Goal: Task Accomplishment & Management: Use online tool/utility

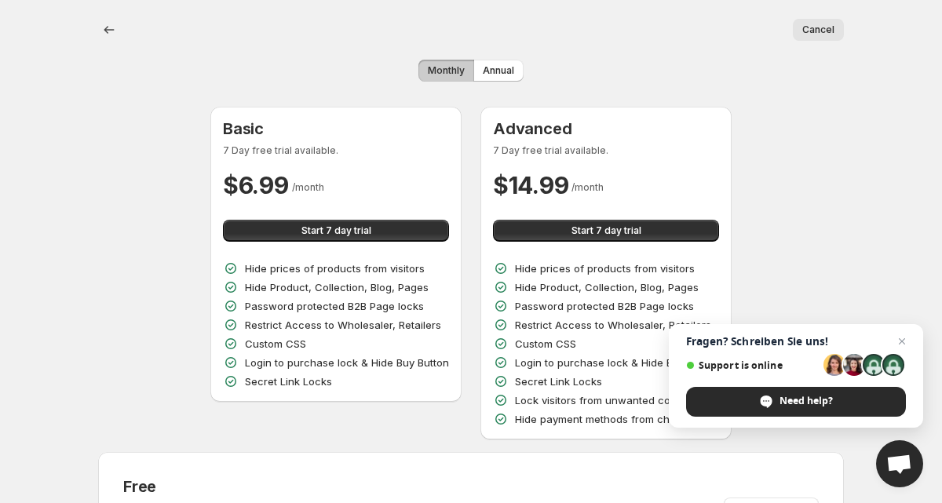
click at [822, 36] on button "Cancel" at bounding box center [818, 30] width 51 height 22
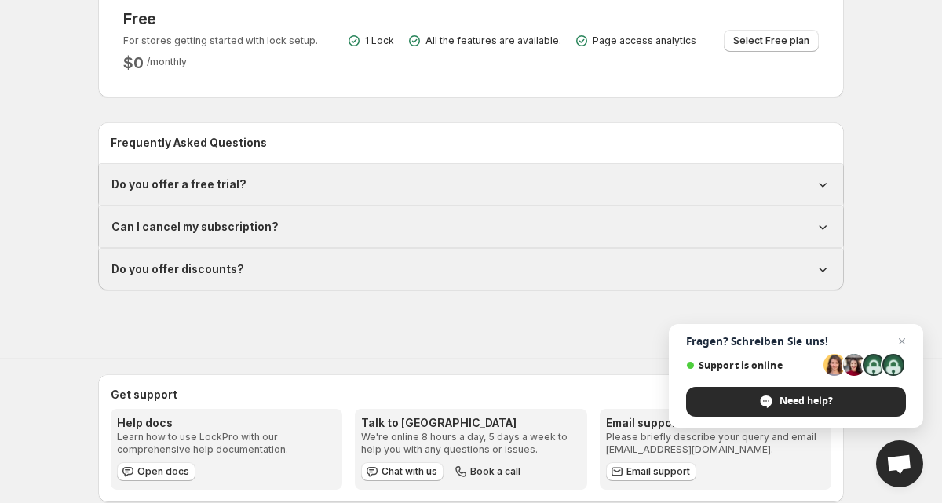
scroll to position [491, 0]
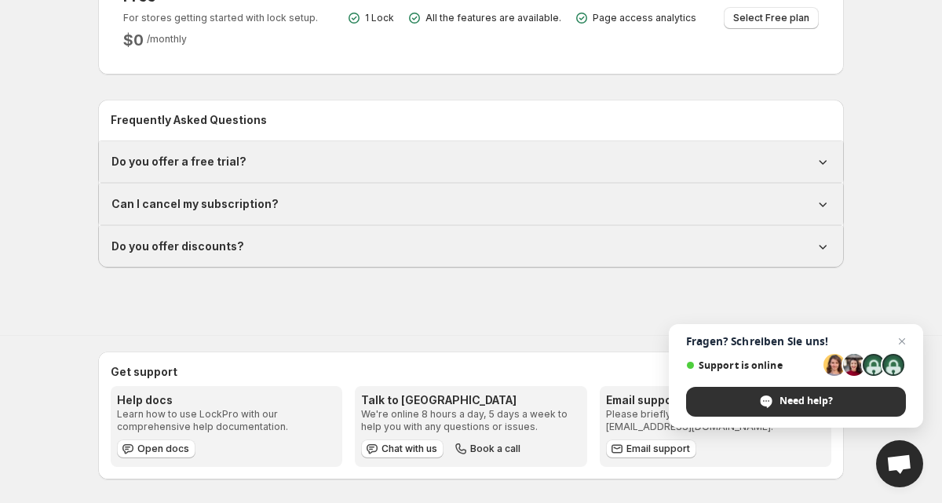
click at [774, 394] on span "Need help?" at bounding box center [796, 402] width 220 height 30
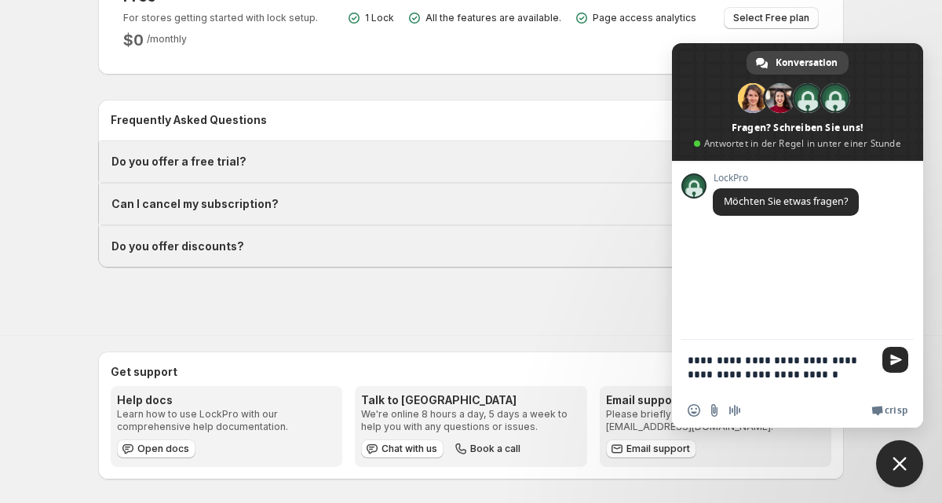
type textarea "**********"
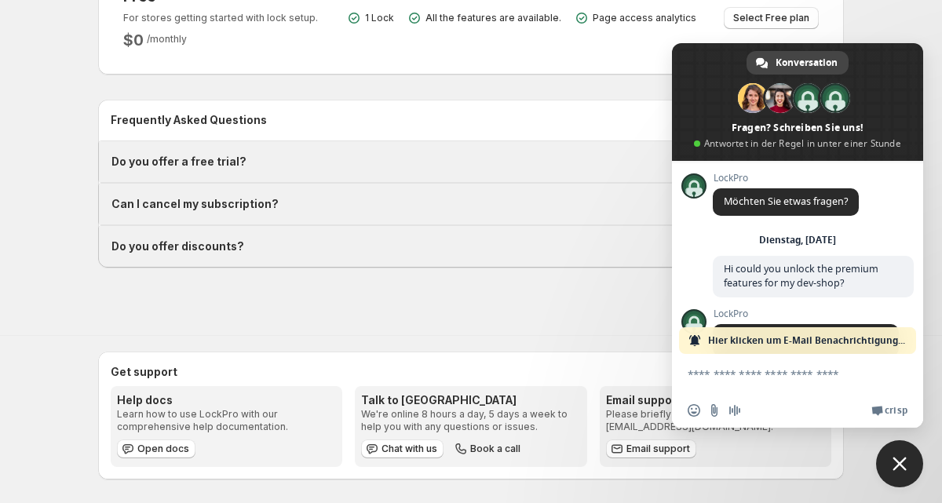
scroll to position [90, 0]
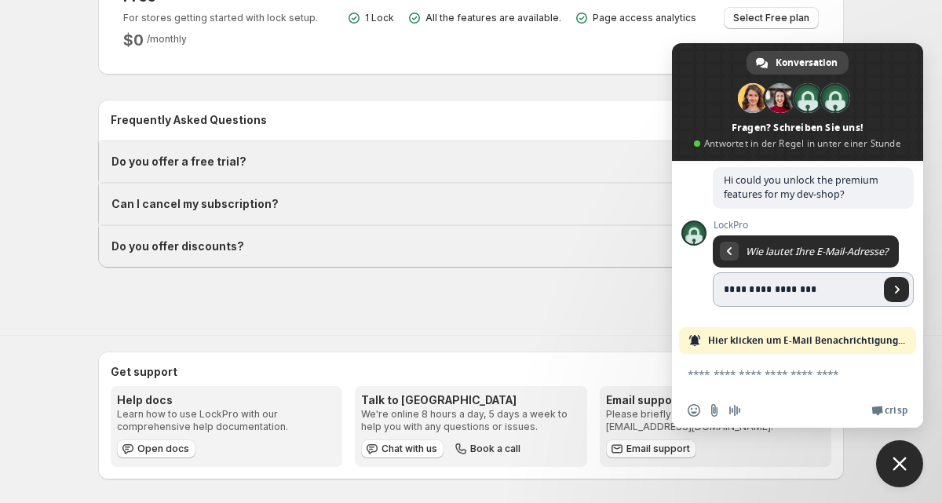
type input "**********"
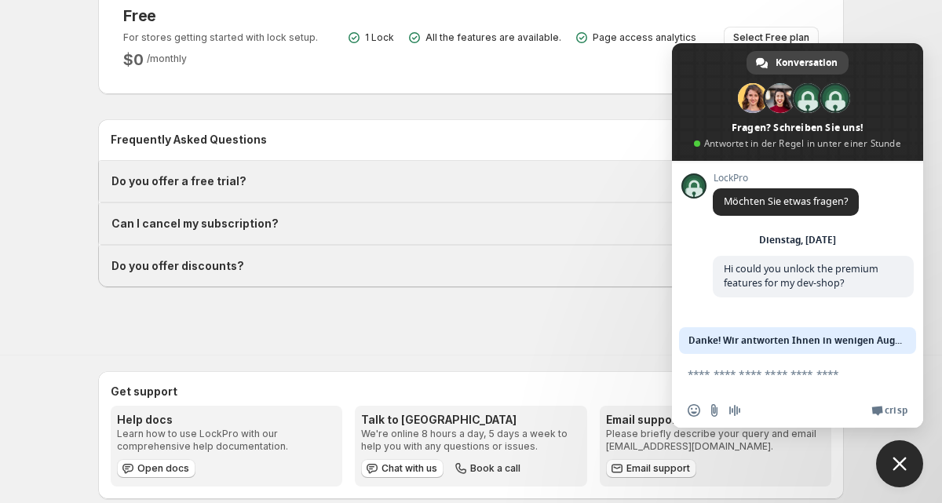
scroll to position [481, 0]
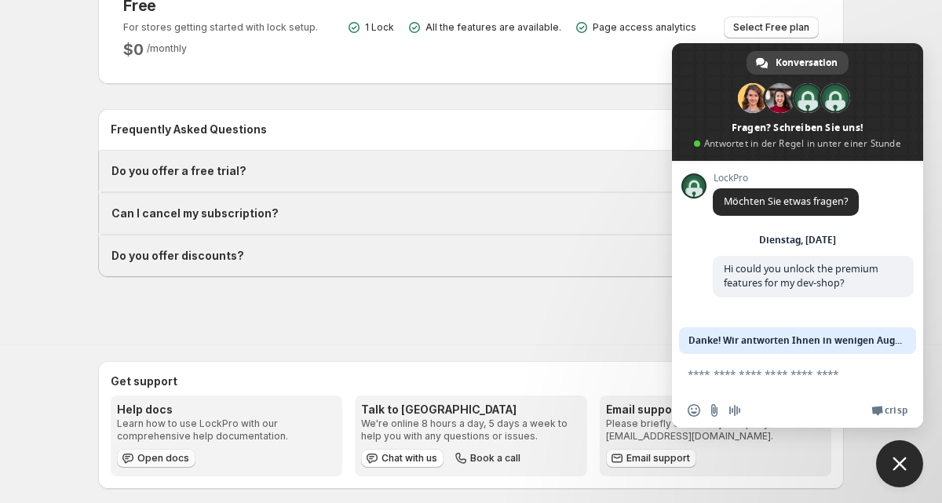
click at [150, 463] on link "Open docs" at bounding box center [156, 458] width 79 height 19
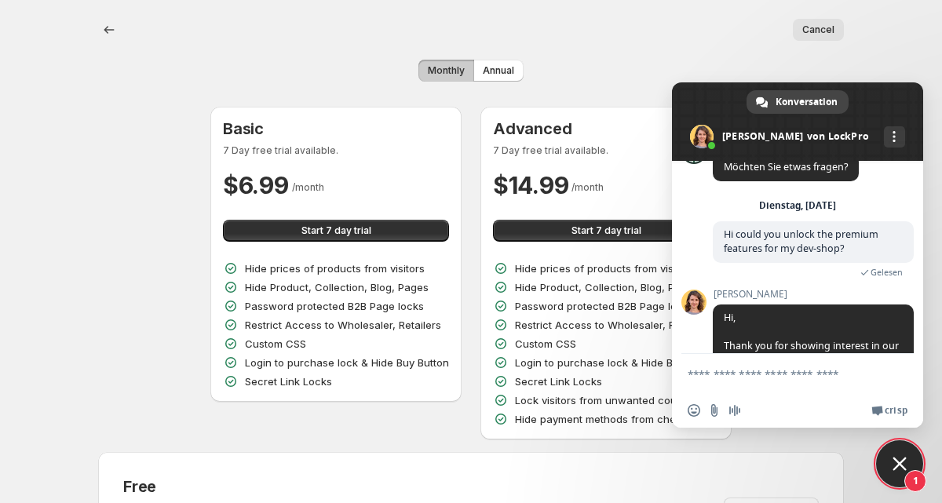
scroll to position [162, 0]
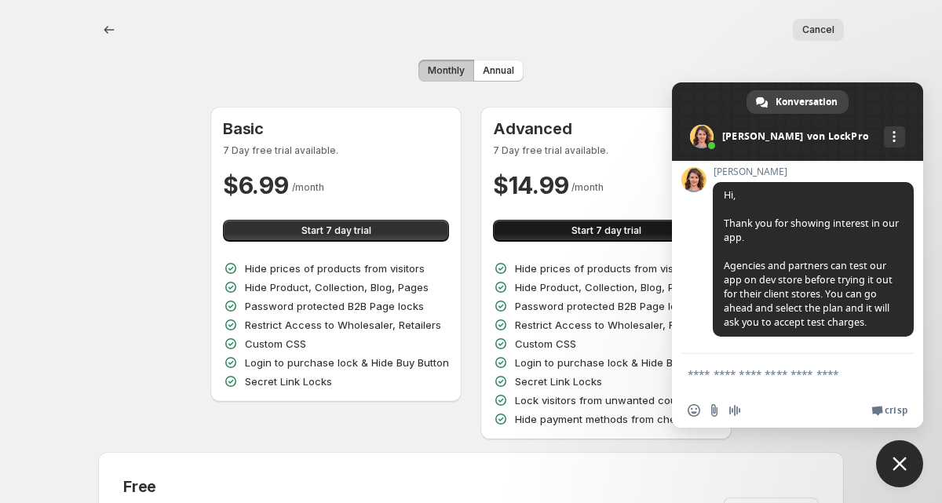
click at [573, 225] on button "Start 7 day trial" at bounding box center [606, 231] width 226 height 22
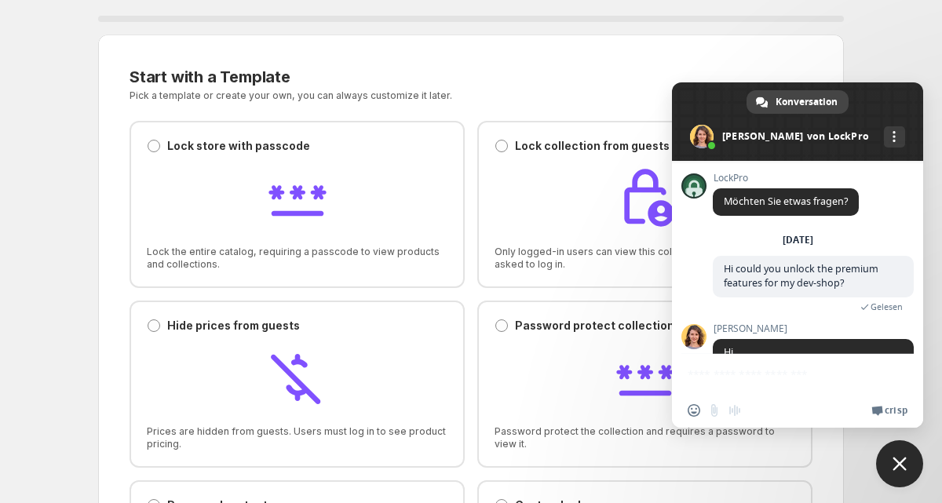
scroll to position [162, 0]
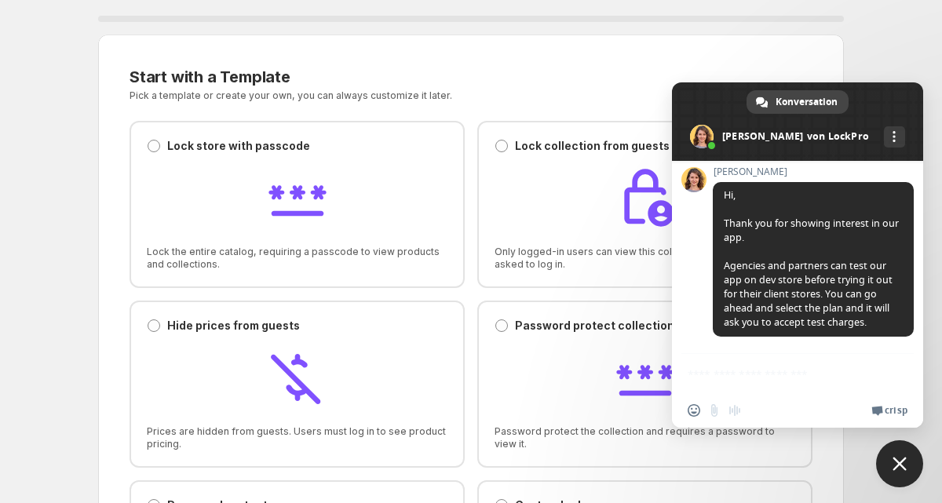
click at [903, 468] on span "Close chat" at bounding box center [900, 464] width 14 height 14
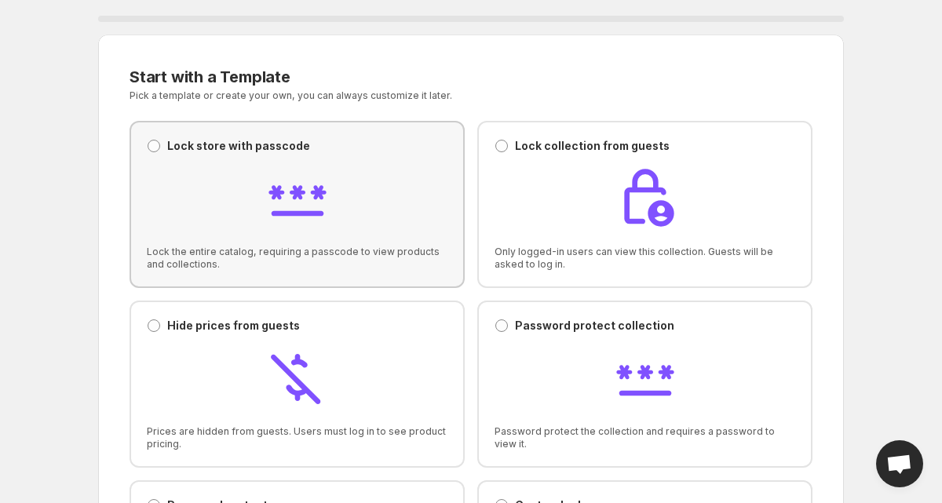
click at [261, 166] on div at bounding box center [297, 199] width 301 height 67
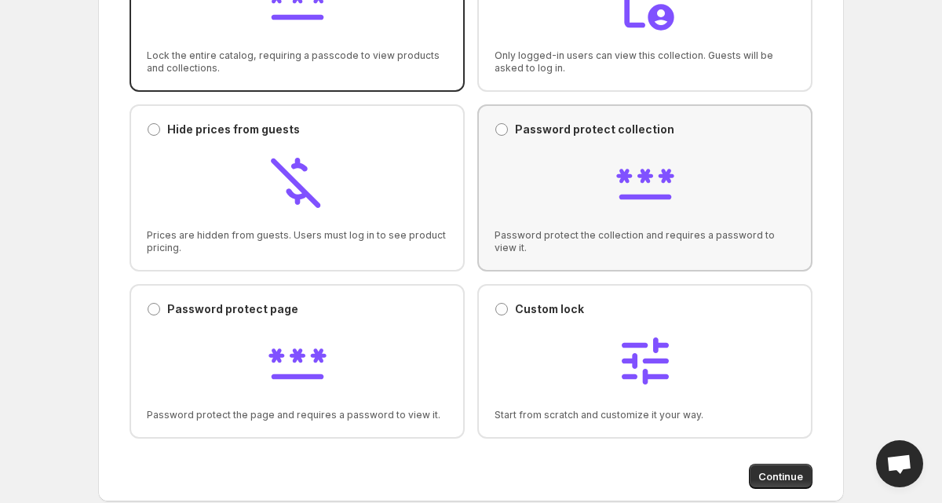
scroll to position [201, 0]
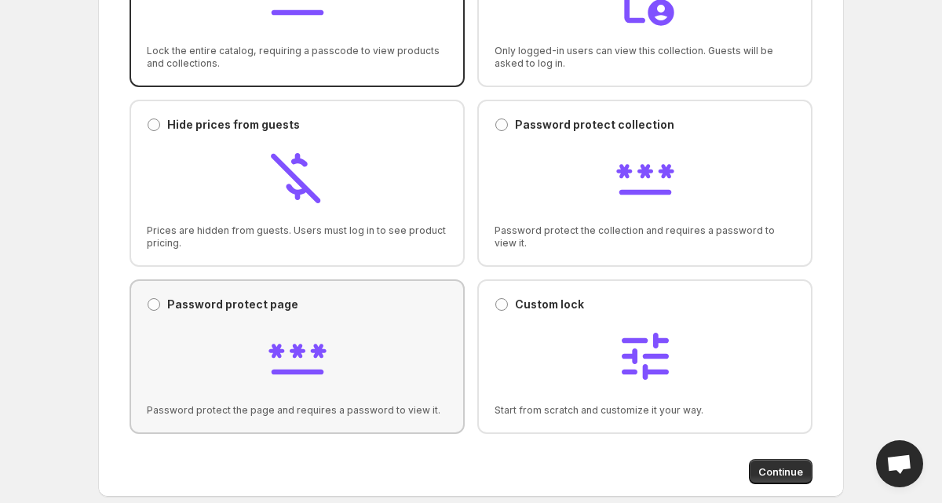
click at [349, 312] on div "Password protect page Password protect page" at bounding box center [297, 305] width 301 height 16
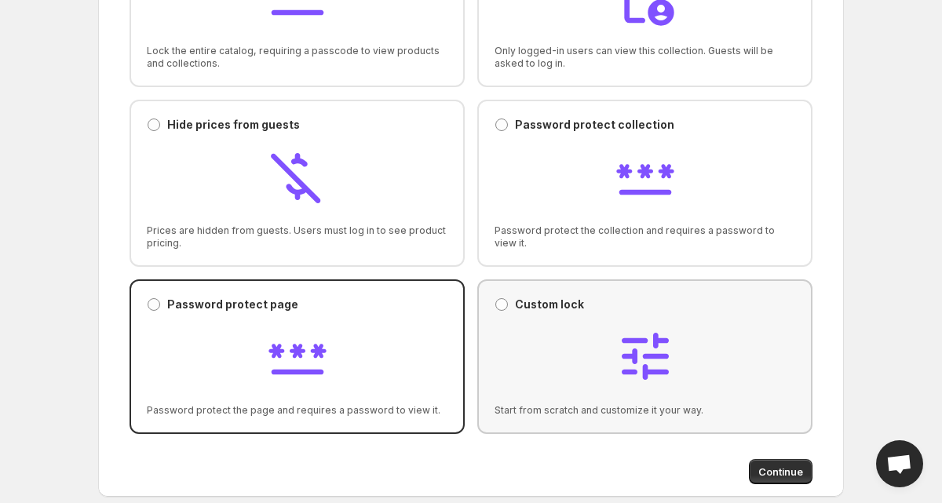
click at [705, 389] on div at bounding box center [645, 358] width 301 height 67
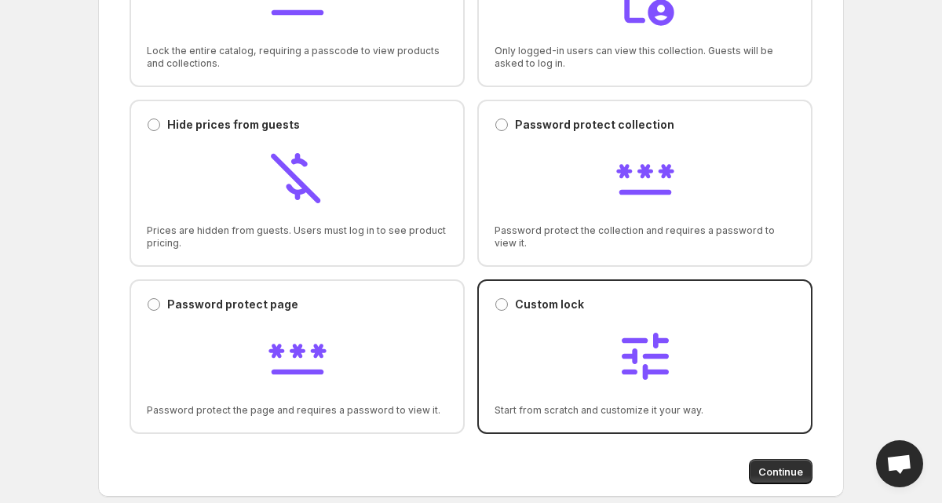
click at [766, 459] on div "Continue" at bounding box center [471, 466] width 683 height 38
click at [766, 463] on button "Continue" at bounding box center [781, 471] width 64 height 25
select select "******"
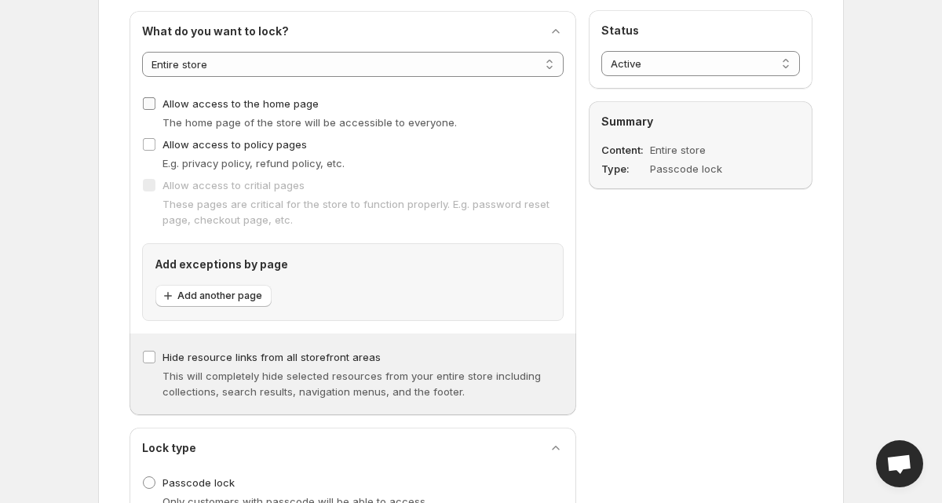
click at [199, 101] on span "Allow access to the home page" at bounding box center [241, 103] width 156 height 13
click at [223, 142] on span "Allow access to policy pages" at bounding box center [235, 144] width 144 height 13
click at [243, 70] on select "**********" at bounding box center [353, 64] width 422 height 25
select select "********"
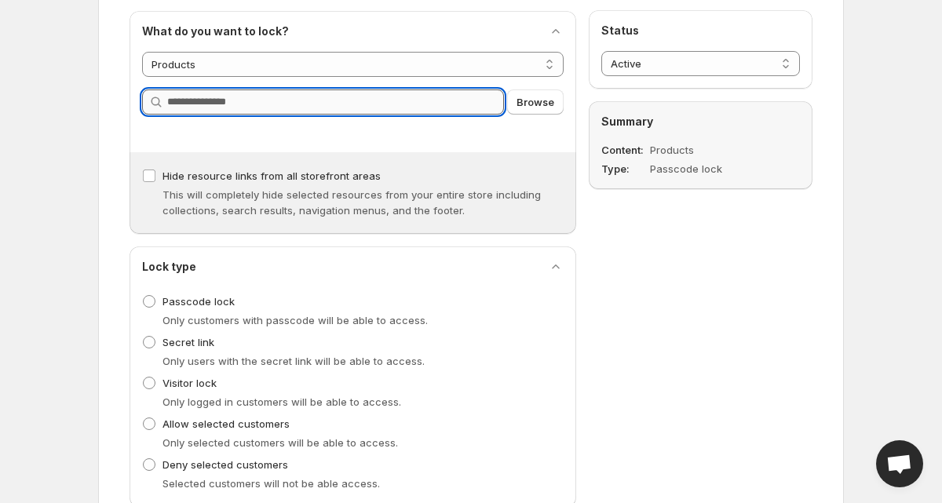
click at [243, 102] on input "Query" at bounding box center [335, 102] width 337 height 25
click at [540, 107] on span "Browse" at bounding box center [536, 102] width 38 height 16
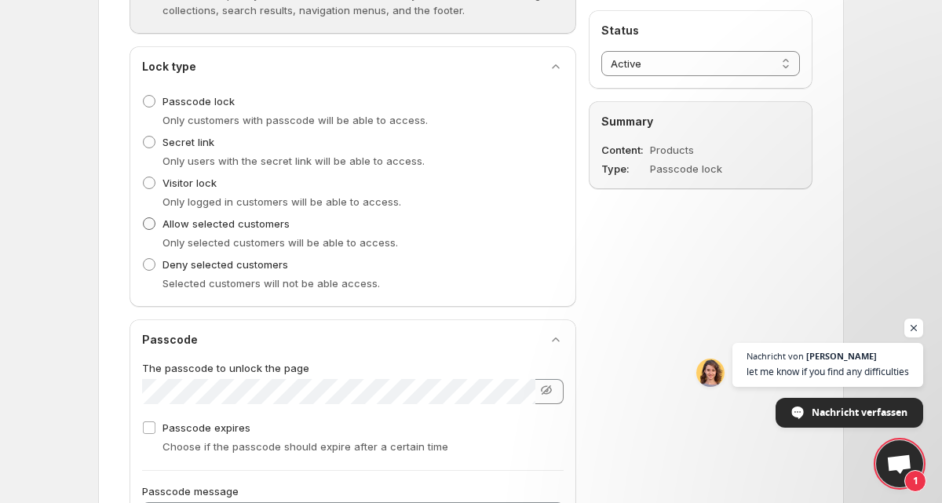
scroll to position [454, 0]
click at [197, 190] on label "Visitor lock" at bounding box center [179, 182] width 75 height 22
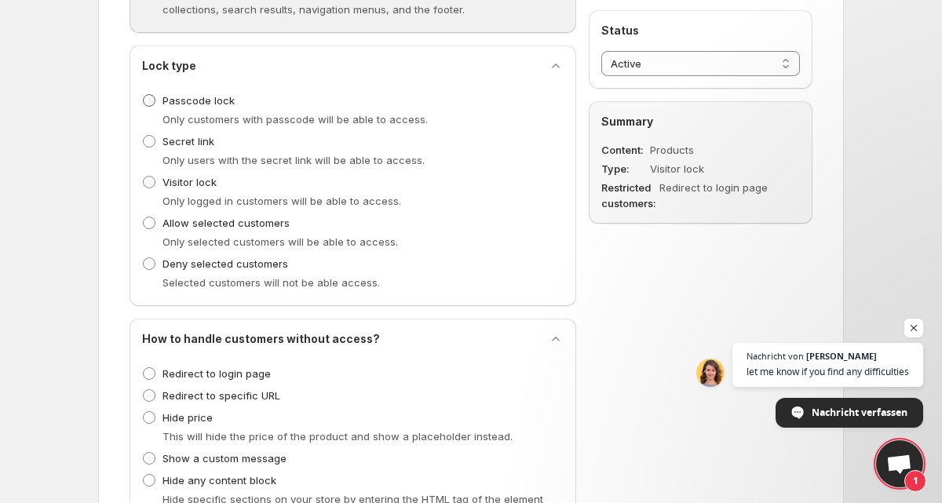
click at [202, 100] on span "Passcode lock" at bounding box center [199, 100] width 72 height 13
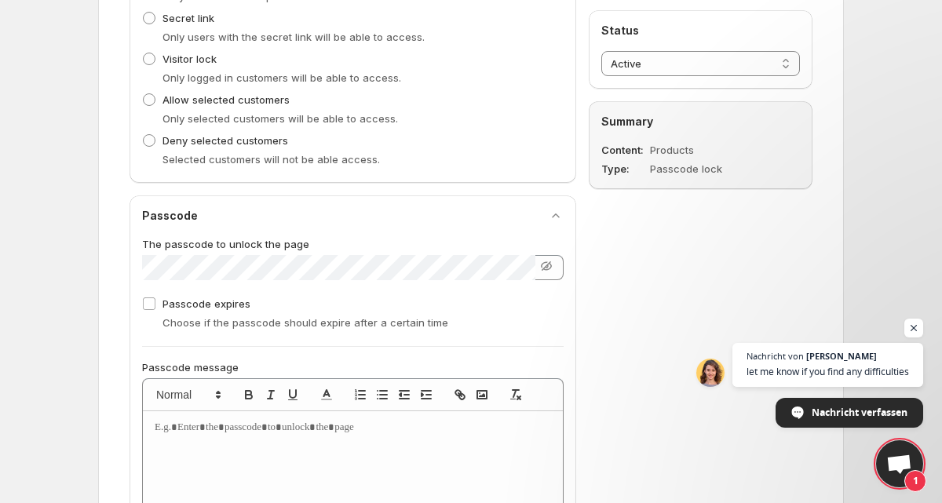
scroll to position [587, 0]
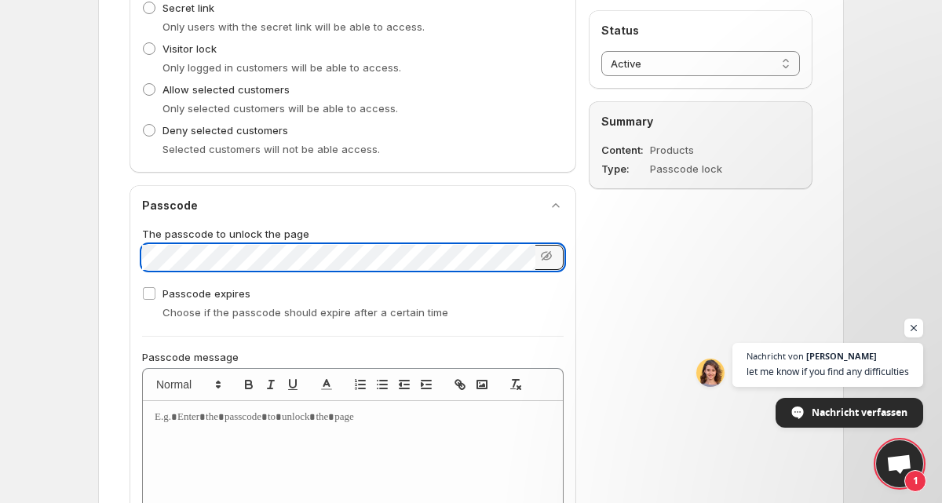
click at [252, 330] on div "Passcode The passcode to unlock the page Passcode expires Choose if the passcod…" at bounding box center [353, 465] width 422 height 535
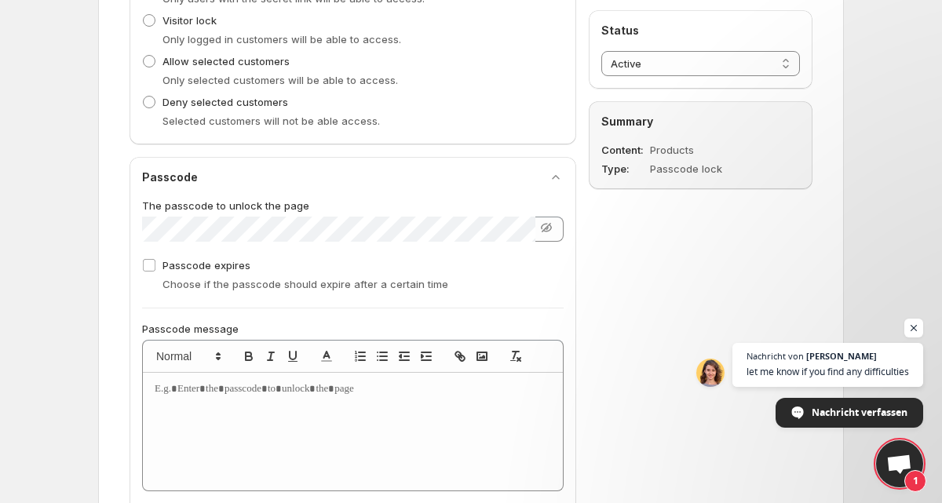
scroll to position [619, 0]
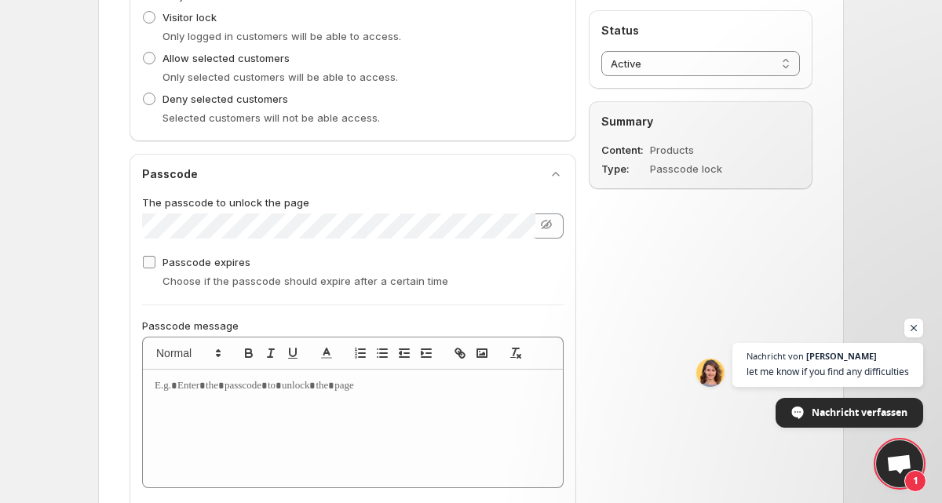
click at [198, 268] on span "Passcode expires" at bounding box center [207, 262] width 88 height 16
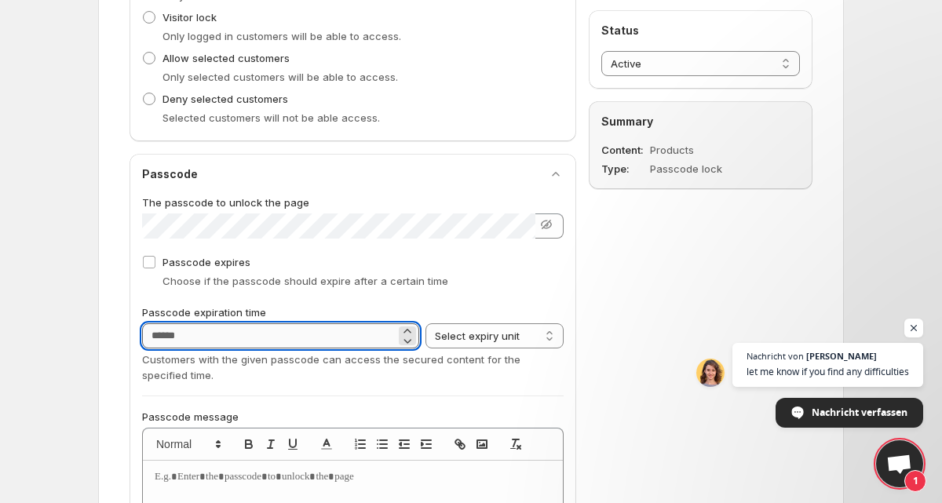
click at [210, 330] on input "Passcode expiry in" at bounding box center [269, 336] width 254 height 25
click at [501, 331] on select "**********" at bounding box center [495, 336] width 138 height 25
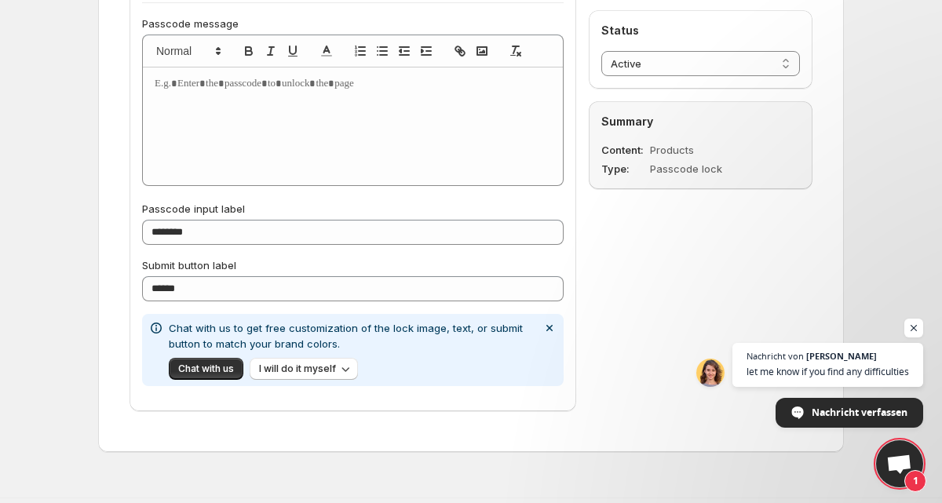
scroll to position [1033, 0]
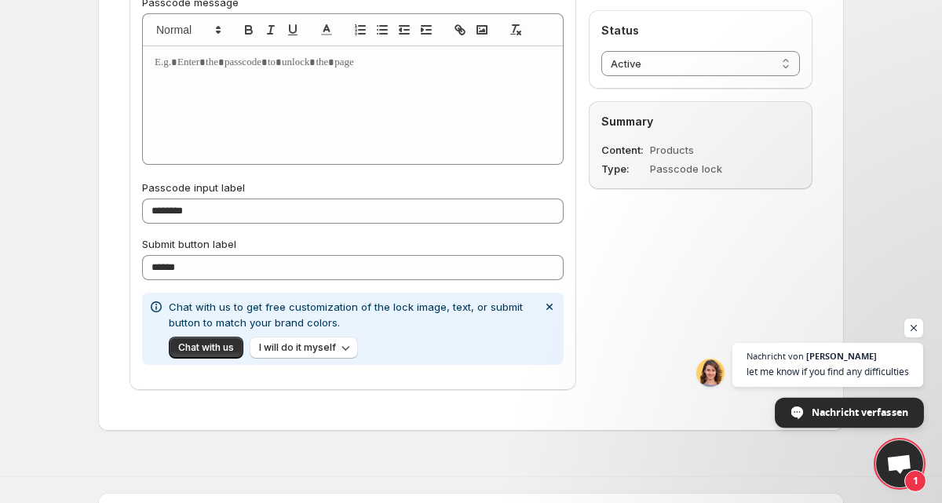
click at [847, 403] on span "Nachricht verfassen" at bounding box center [860, 411] width 97 height 27
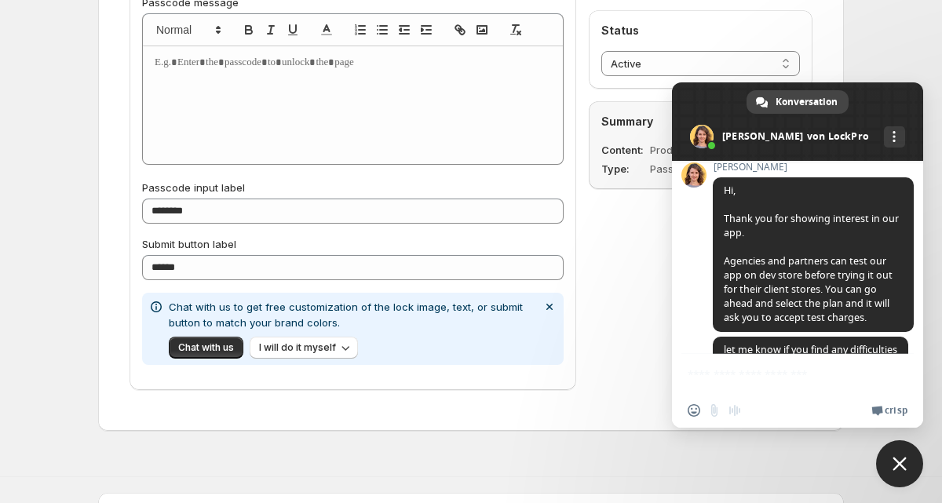
scroll to position [226, 0]
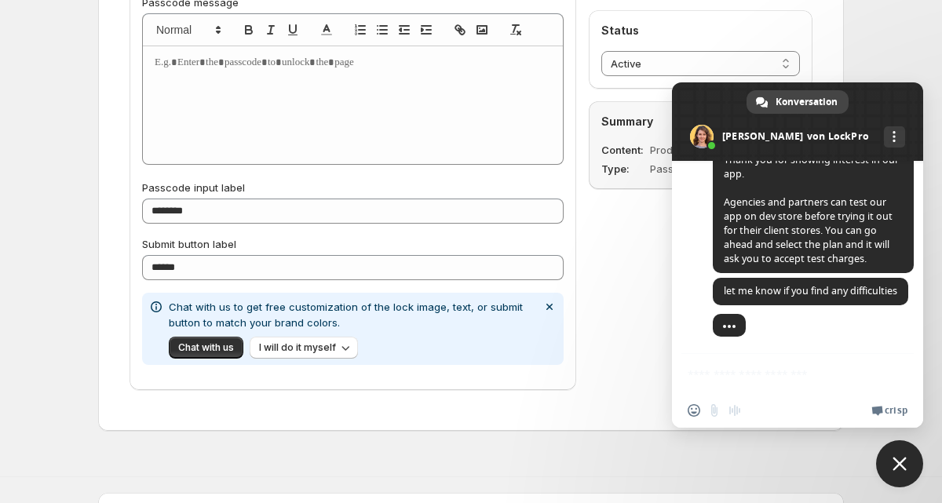
click at [741, 419] on div "Einen Emoji einfügen Datei senden Audionachricht aufzeichnen We run on Crisp" at bounding box center [797, 410] width 251 height 35
click at [729, 358] on div "Offline-Netzwerk. Erneut verbinden... Es können vorerst keine Nachrichten empfa…" at bounding box center [797, 294] width 251 height 267
click at [722, 364] on div "Offline-Netzwerk. Erneut verbinden... Es können vorerst keine Nachrichten empfa…" at bounding box center [797, 294] width 251 height 267
click at [734, 390] on div "Offline-Netzwerk. Erneut verbinden... Es können vorerst keine Nachrichten empfa…" at bounding box center [797, 294] width 251 height 267
click at [774, 279] on span "let me know if you find any difficulties" at bounding box center [811, 291] width 196 height 27
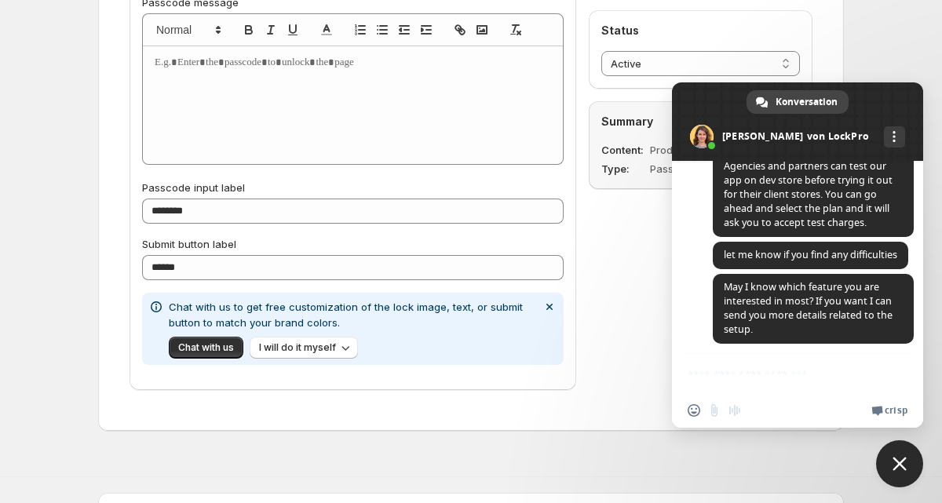
scroll to position [271, 0]
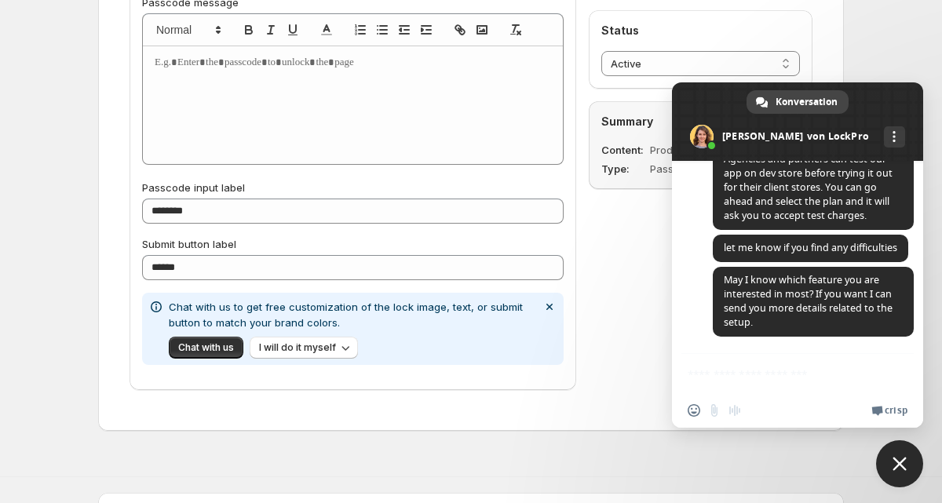
click at [764, 364] on div "Offline-Netzwerk. Erneut verbinden... Es können vorerst keine Nachrichten empfa…" at bounding box center [797, 294] width 251 height 267
click at [764, 375] on div "Offline-Netzwerk. Erneut verbinden... Es können vorerst keine Nachrichten empfa…" at bounding box center [797, 294] width 251 height 267
click at [729, 377] on div "Offline-Netzwerk. Erneut verbinden... Es können vorerst keine Nachrichten empfa…" at bounding box center [797, 294] width 251 height 267
click at [900, 469] on span "Close chat" at bounding box center [900, 464] width 14 height 14
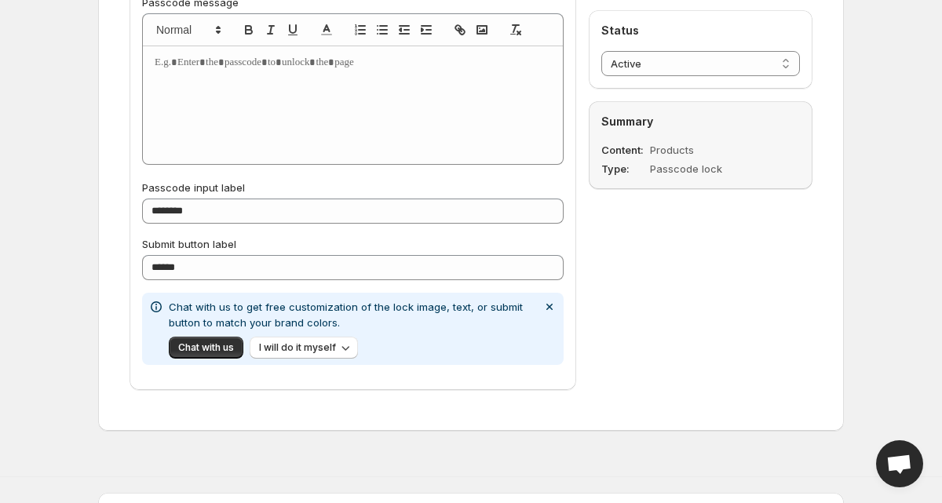
click at [880, 459] on span "Open chat" at bounding box center [899, 464] width 47 height 47
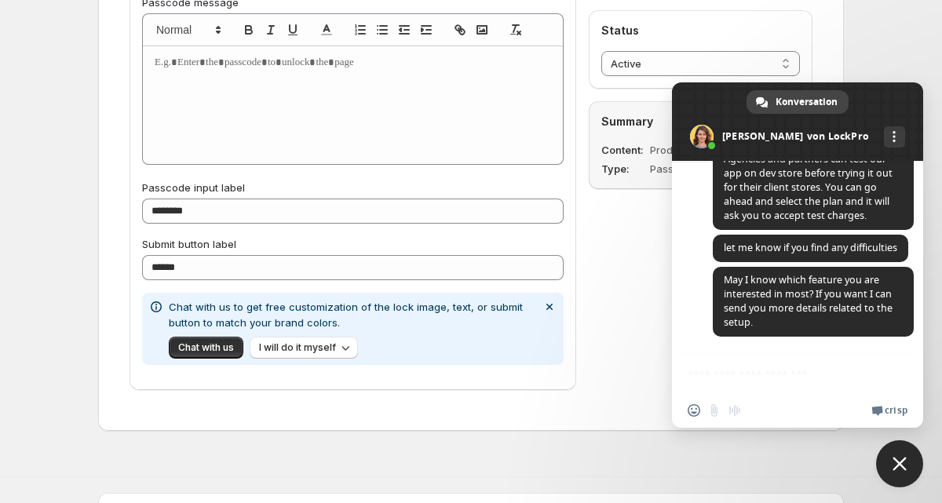
click at [746, 371] on div "Offline-Netzwerk. Erneut verbinden... Es können vorerst keine Nachrichten empfa…" at bounding box center [797, 294] width 251 height 267
click at [785, 104] on span "Konversation" at bounding box center [807, 102] width 62 height 24
click at [809, 137] on span at bounding box center [797, 121] width 251 height 79
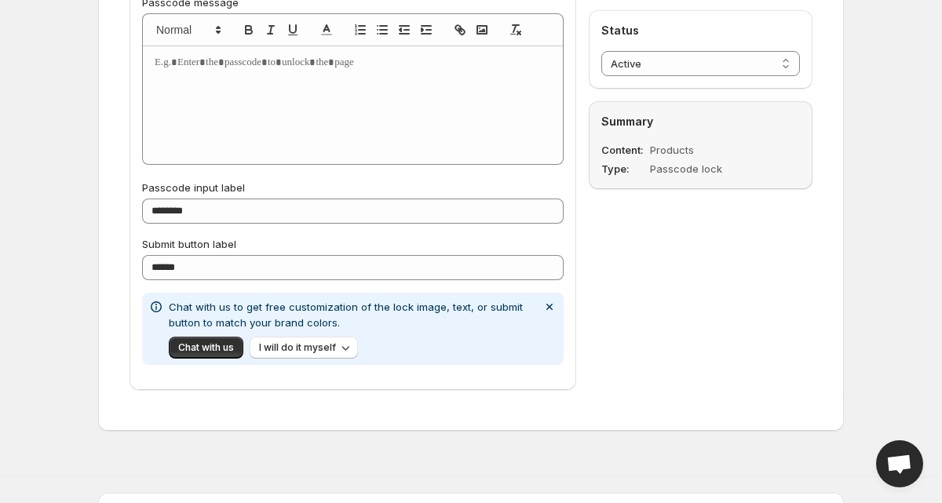
click at [888, 467] on span "Open chat" at bounding box center [900, 466] width 26 height 22
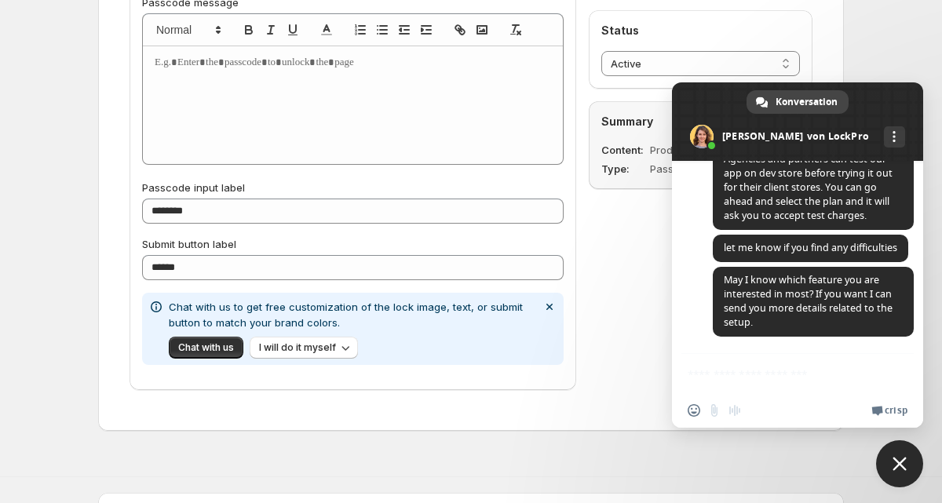
click at [771, 357] on div "Offline-Netzwerk. Erneut verbinden... Es können vorerst keine Nachrichten empfa…" at bounding box center [797, 294] width 251 height 267
click at [753, 378] on div "Offline-Netzwerk. Erneut verbinden... Es können vorerst keine Nachrichten empfa…" at bounding box center [797, 294] width 251 height 267
click at [689, 411] on span "Einen Emoji einfügen" at bounding box center [694, 410] width 13 height 13
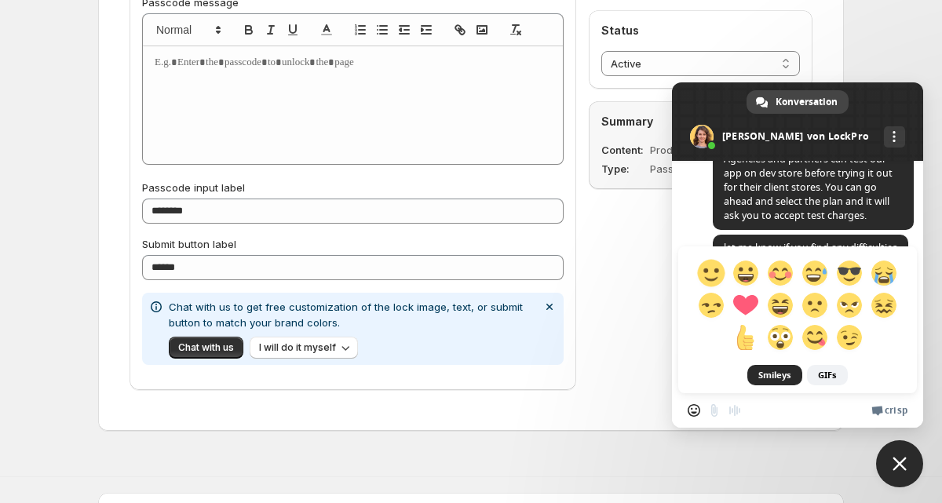
click at [707, 274] on span at bounding box center [710, 272] width 27 height 27
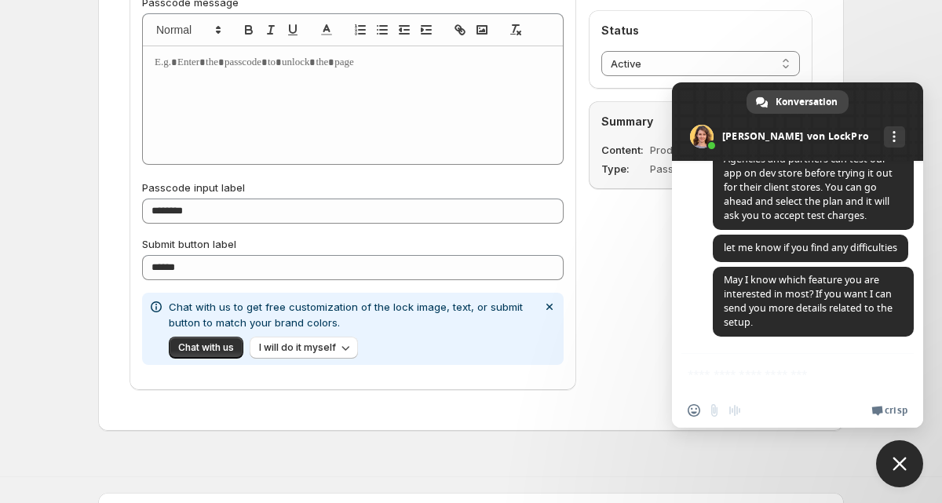
click at [704, 369] on div "Offline-Netzwerk. Erneut verbinden... Es können vorerst keine Nachrichten empfa…" at bounding box center [797, 294] width 251 height 267
click at [715, 376] on div "Offline-Netzwerk. Erneut verbinden... Es können vorerst keine Nachrichten empfa…" at bounding box center [797, 294] width 251 height 267
click at [740, 378] on div "Offline-Netzwerk. Erneut verbinden... Es können vorerst keine Nachrichten empfa…" at bounding box center [797, 294] width 251 height 267
click at [781, 385] on div "Offline-Netzwerk. Erneut verbinden... Es können vorerst keine Nachrichten empfa…" at bounding box center [797, 294] width 251 height 267
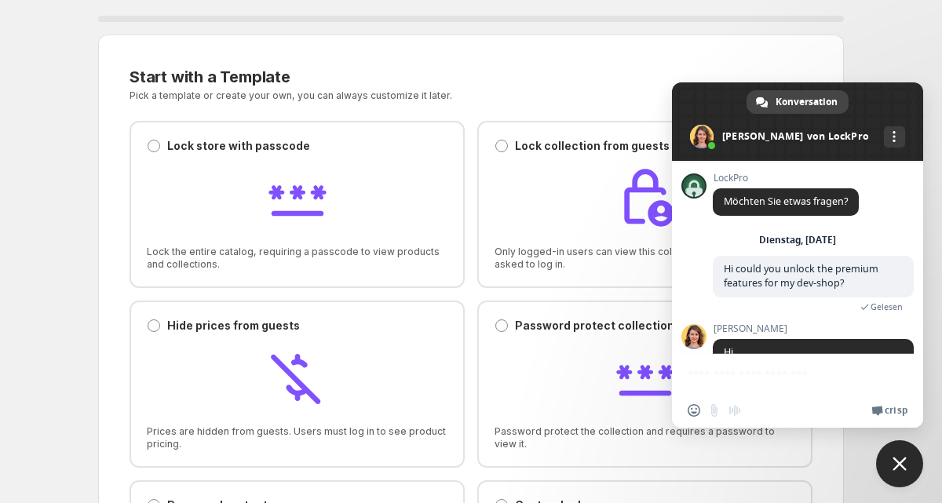
scroll to position [271, 0]
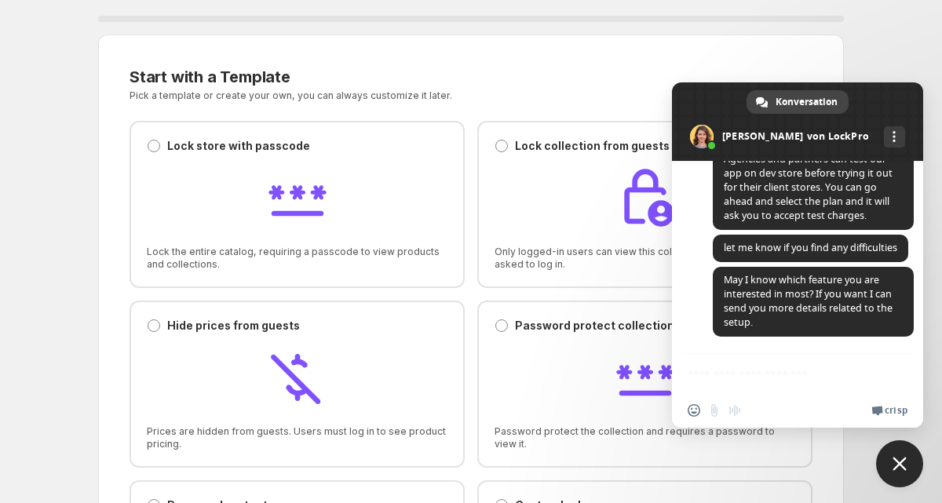
click at [715, 379] on div "Offline-Netzwerk. Erneut verbinden... Es können vorerst keine Nachrichten empfa…" at bounding box center [797, 294] width 251 height 267
click at [912, 460] on span "Close chat" at bounding box center [899, 464] width 47 height 47
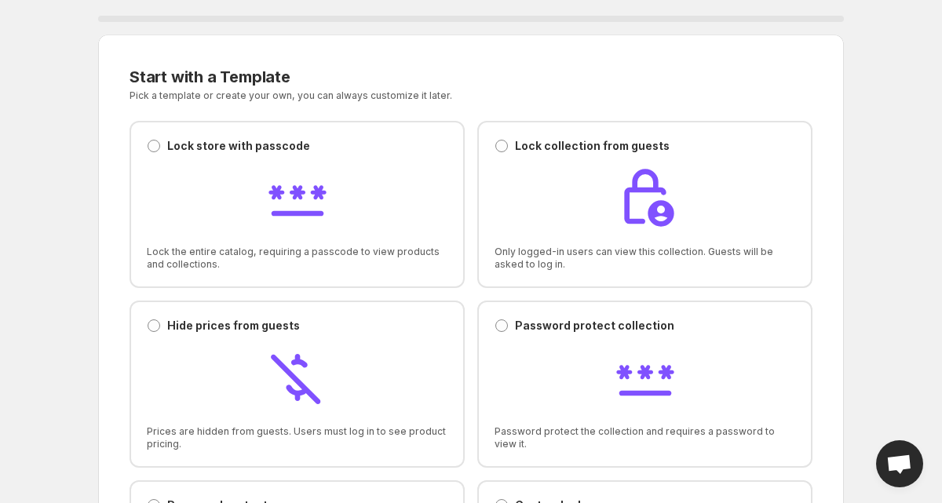
click at [900, 455] on span "Open chat" at bounding box center [900, 466] width 26 height 22
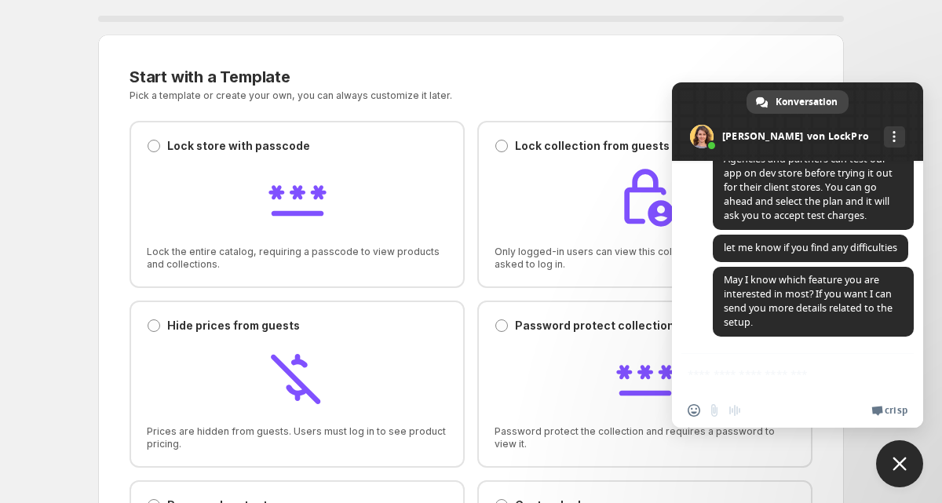
click at [747, 379] on div "Offline-Netzwerk. Erneut verbinden... Es können vorerst keine Nachrichten empfa…" at bounding box center [797, 294] width 251 height 267
drag, startPoint x: 822, startPoint y: 376, endPoint x: 699, endPoint y: 379, distance: 123.3
click at [699, 379] on div "Offline-Netzwerk. Erneut verbinden... Es können vorerst keine Nachrichten empfa…" at bounding box center [797, 294] width 251 height 267
click at [759, 374] on div "Offline-Netzwerk. Erneut verbinden... Es können vorerst keine Nachrichten empfa…" at bounding box center [797, 294] width 251 height 267
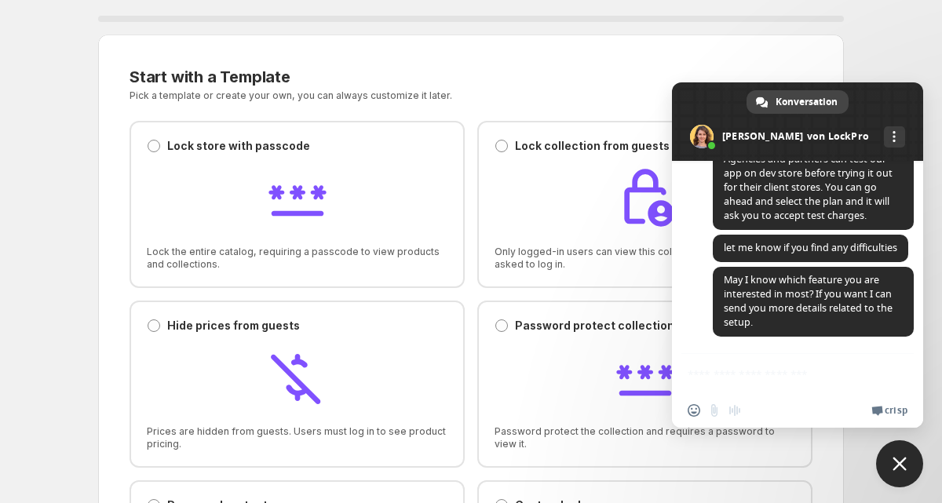
click at [759, 374] on div "Offline-Netzwerk. Erneut verbinden... Es können vorerst keine Nachrichten empfa…" at bounding box center [797, 294] width 251 height 267
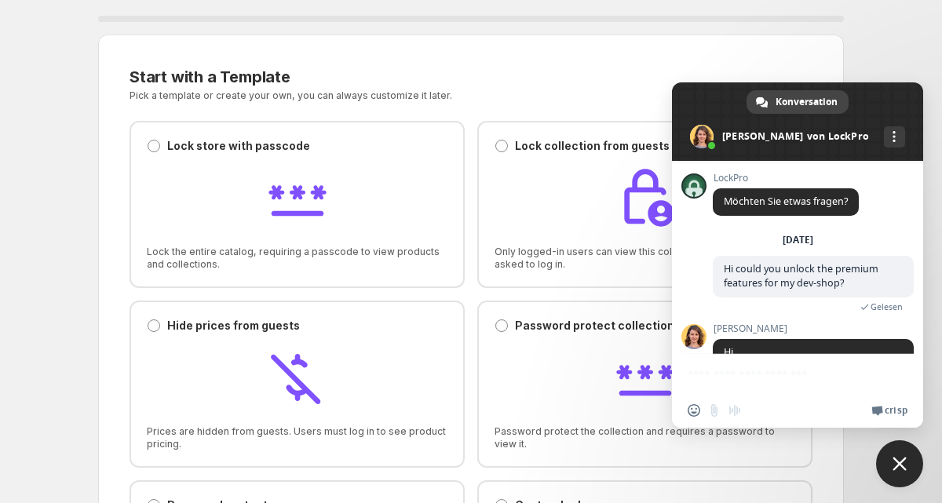
scroll to position [271, 0]
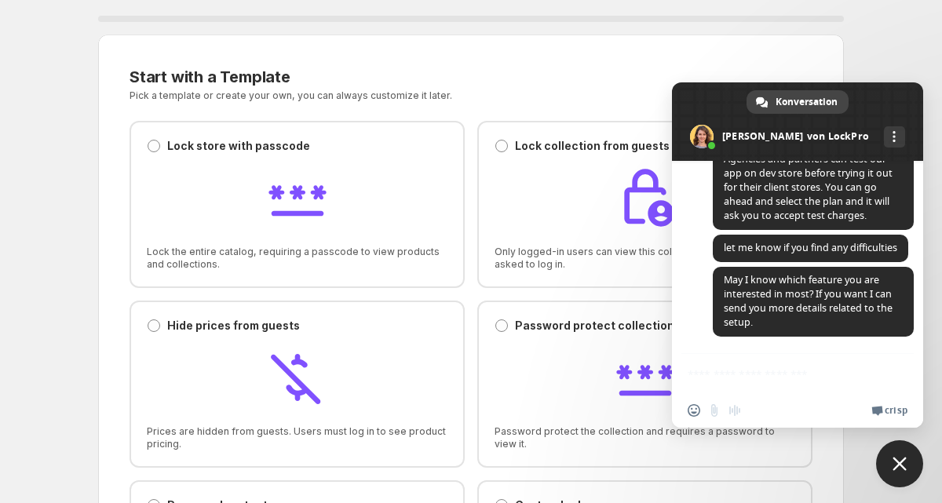
click at [707, 376] on div "Offline-Netzwerk. Erneut verbinden... Es können vorerst keine Nachrichten empfa…" at bounding box center [797, 294] width 251 height 267
click at [884, 141] on link "Mehr Kanäle" at bounding box center [894, 136] width 21 height 21
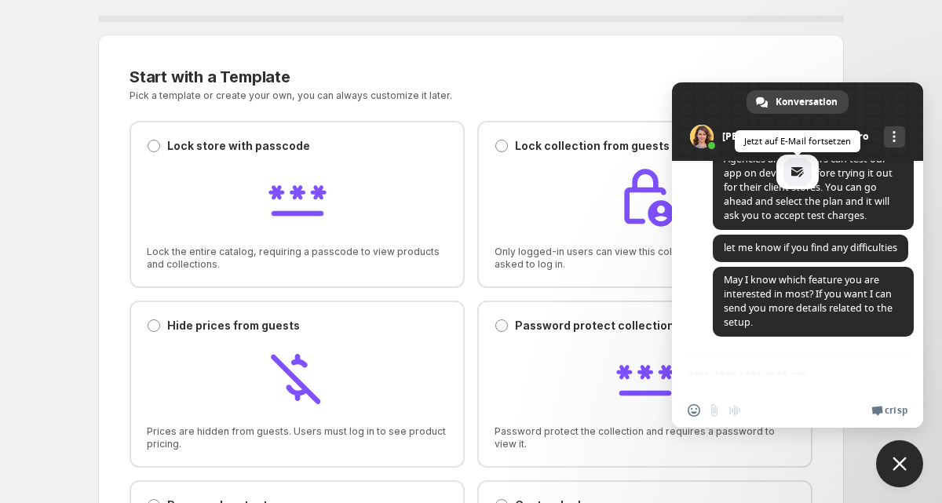
click at [804, 170] on link "Jetzt auf E-Mail fortsetzen" at bounding box center [798, 172] width 28 height 28
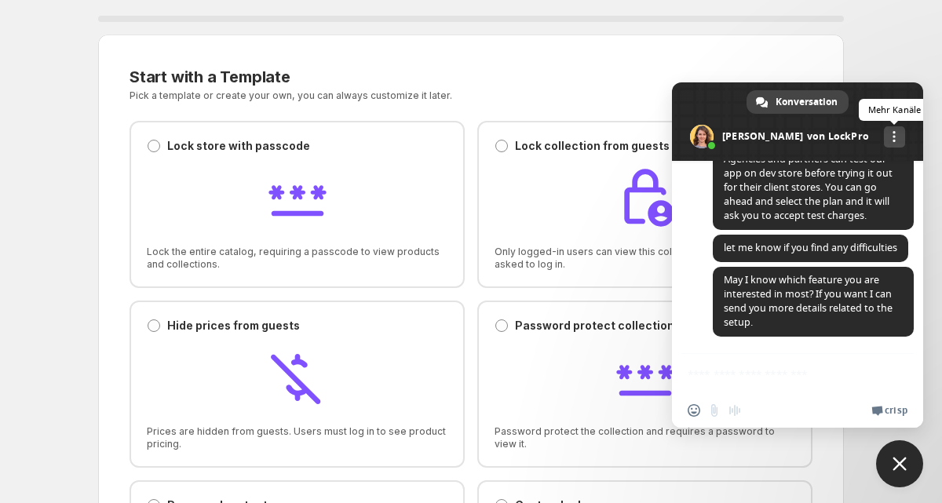
click at [884, 134] on link "Mehr Kanäle" at bounding box center [894, 136] width 21 height 21
click at [728, 379] on div "Offline-Netzwerk. Erneut verbinden... Es können vorerst keine Nachrichten empfa…" at bounding box center [797, 294] width 251 height 267
click at [722, 371] on div "Offline-Netzwerk. Erneut verbinden... Es können vorerst keine Nachrichten empfa…" at bounding box center [797, 294] width 251 height 267
click at [806, 107] on span "Konversation" at bounding box center [807, 102] width 62 height 24
click at [739, 364] on div "Offline-Netzwerk. Erneut verbinden... Es können vorerst keine Nachrichten empfa…" at bounding box center [797, 294] width 251 height 267
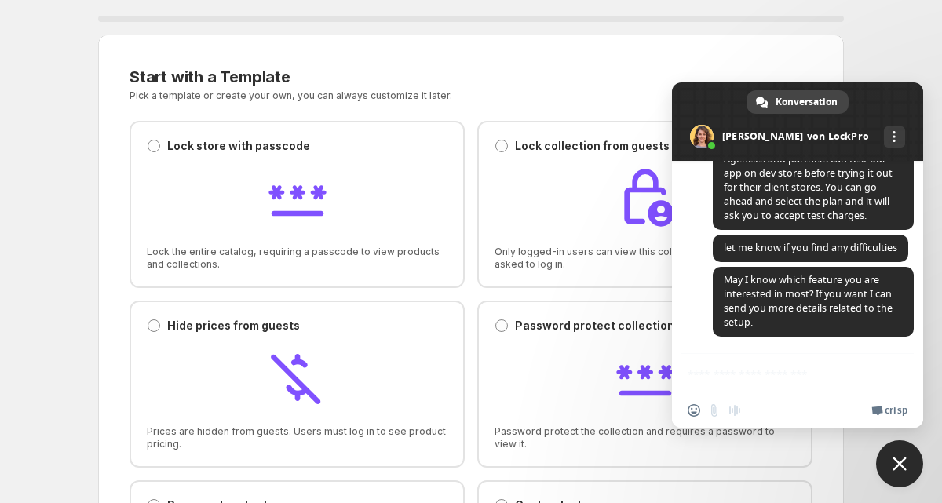
click at [739, 364] on div "Offline-Netzwerk. Erneut verbinden... Es können vorerst keine Nachrichten empfa…" at bounding box center [797, 294] width 251 height 267
click at [896, 411] on span "Crisp" at bounding box center [896, 410] width 23 height 13
click at [731, 361] on div "Offline-Netzwerk. Erneut verbinden... Es können vorerst keine Nachrichten empfa…" at bounding box center [797, 294] width 251 height 267
click at [733, 401] on div "Einen Emoji einfügen Datei senden Audionachricht aufzeichnen We run on Crisp" at bounding box center [797, 410] width 251 height 35
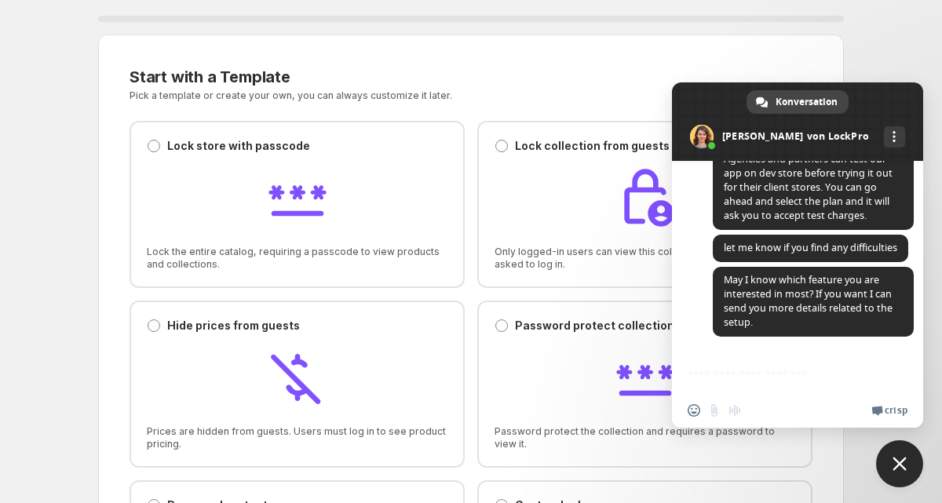
click at [732, 408] on div "Einen Emoji einfügen Datei senden Audionachricht aufzeichnen" at bounding box center [718, 410] width 61 height 13
click at [892, 448] on span "Close chat" at bounding box center [899, 464] width 47 height 47
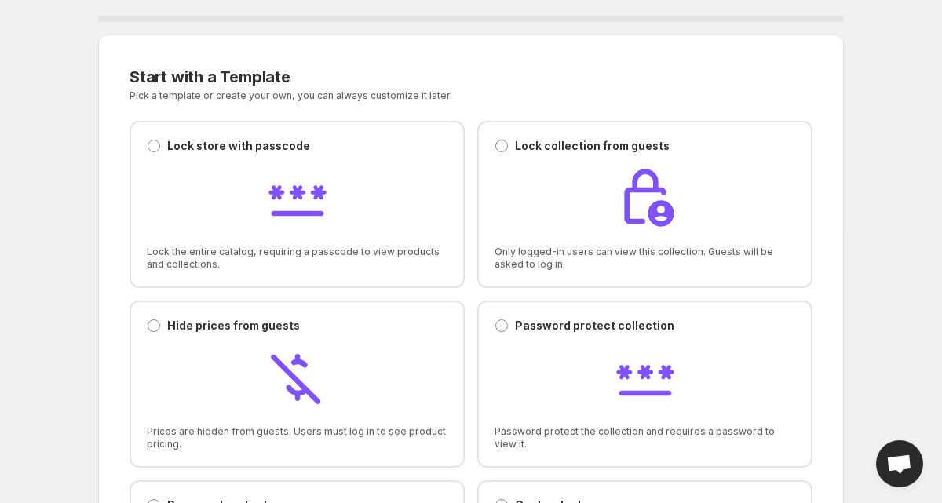
click at [893, 453] on span "Open chat" at bounding box center [899, 464] width 47 height 47
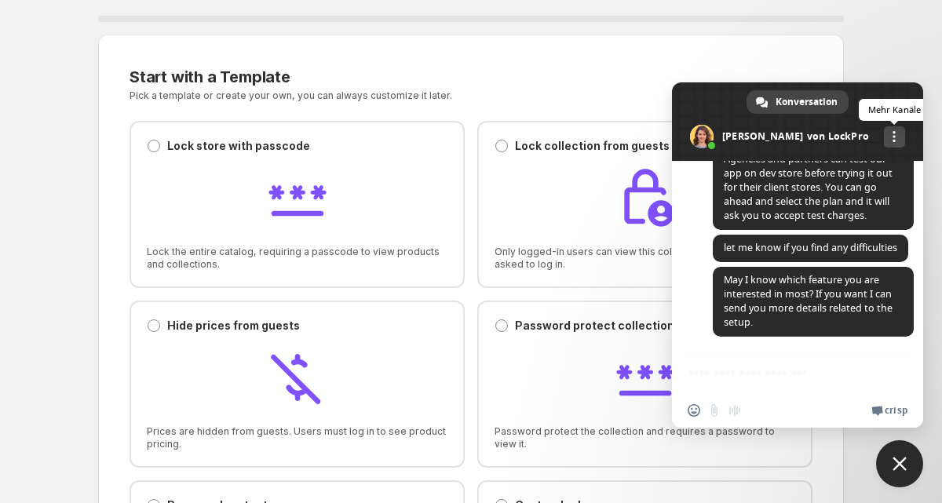
click at [884, 127] on link "Mehr Kanäle" at bounding box center [894, 136] width 21 height 21
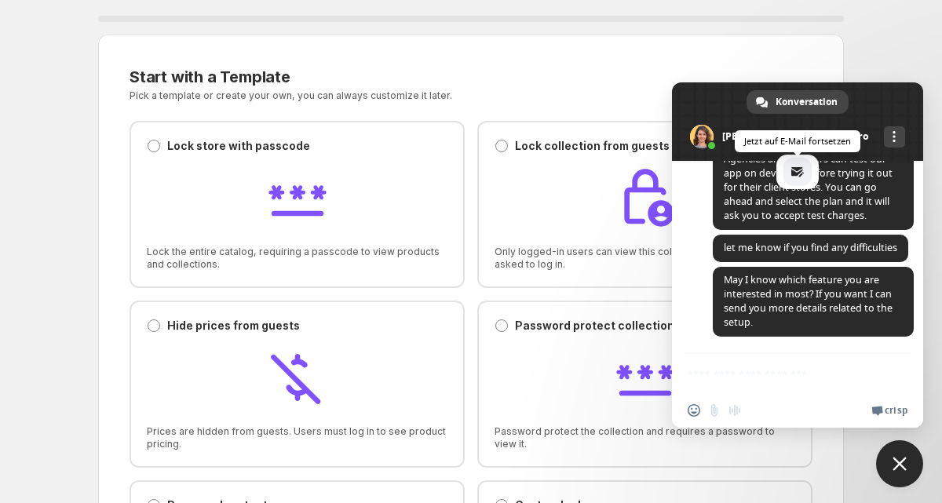
click at [799, 174] on span "email" at bounding box center [798, 172] width 13 height 13
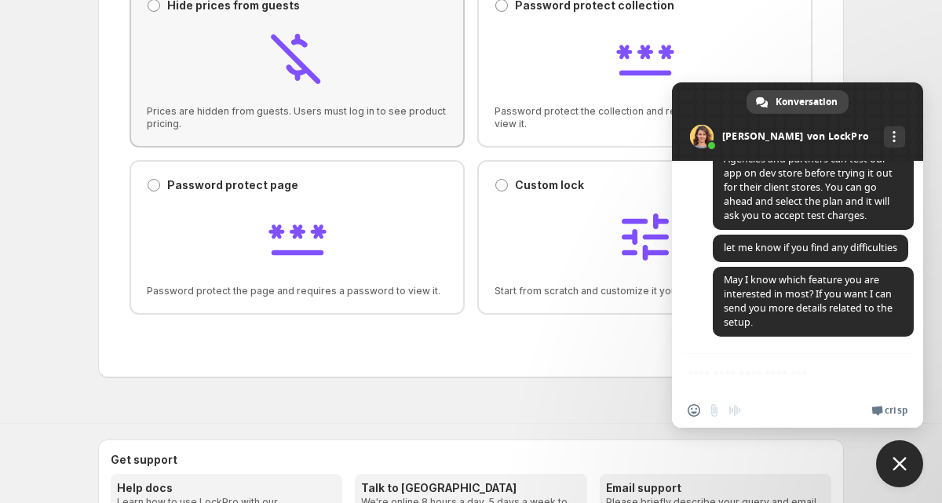
scroll to position [324, 0]
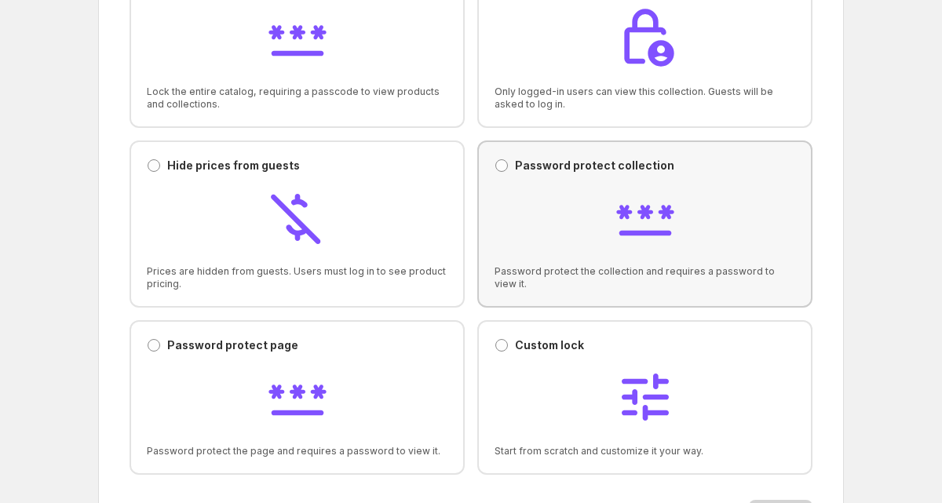
scroll to position [163, 0]
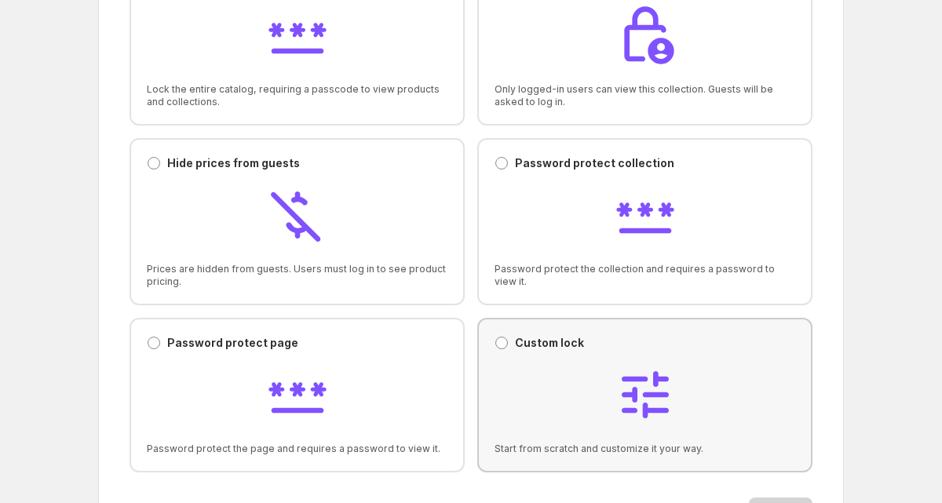
click at [550, 357] on div "Custom lock Custom lock Start from scratch and customize it your way." at bounding box center [645, 395] width 301 height 120
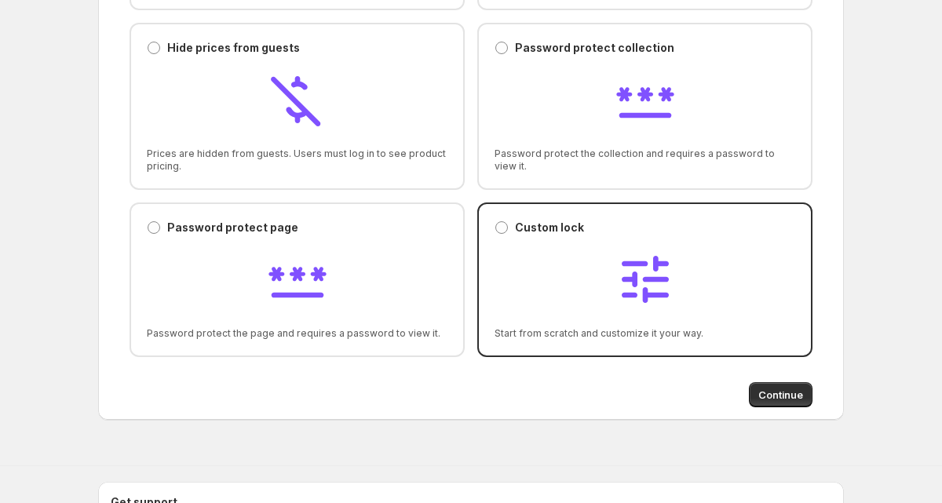
scroll to position [345, 0]
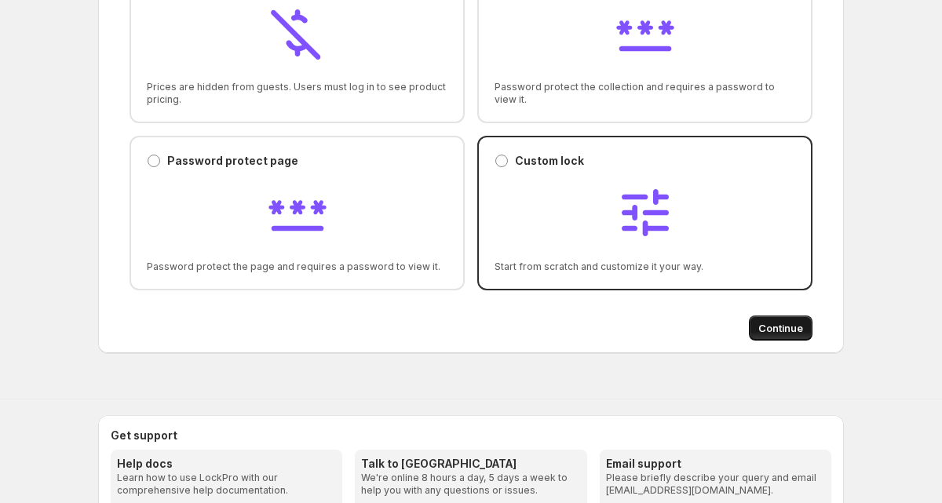
click at [788, 327] on span "Continue" at bounding box center [781, 328] width 45 height 16
select select "******"
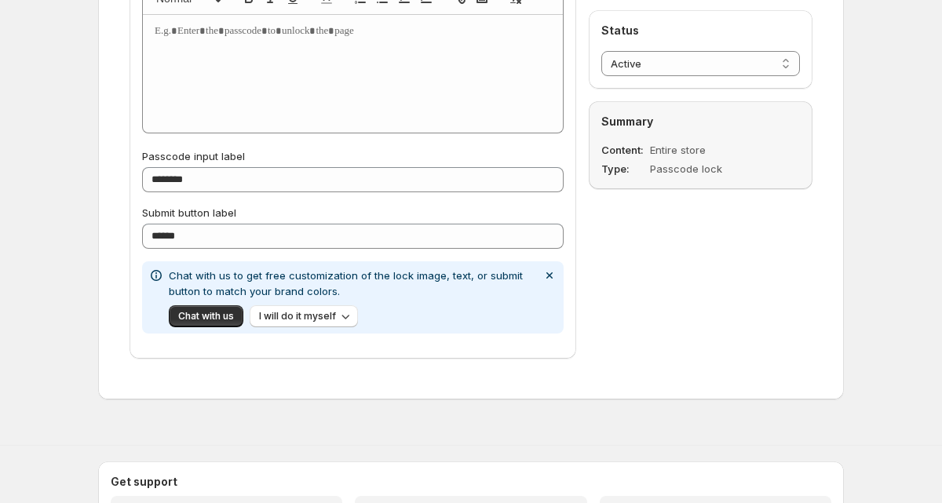
scroll to position [1216, 0]
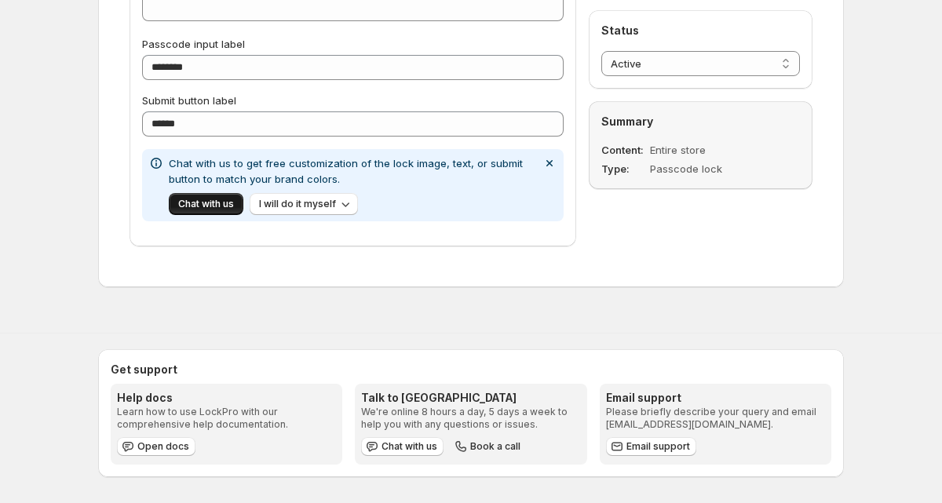
click at [212, 199] on span "Chat with us" at bounding box center [206, 204] width 56 height 13
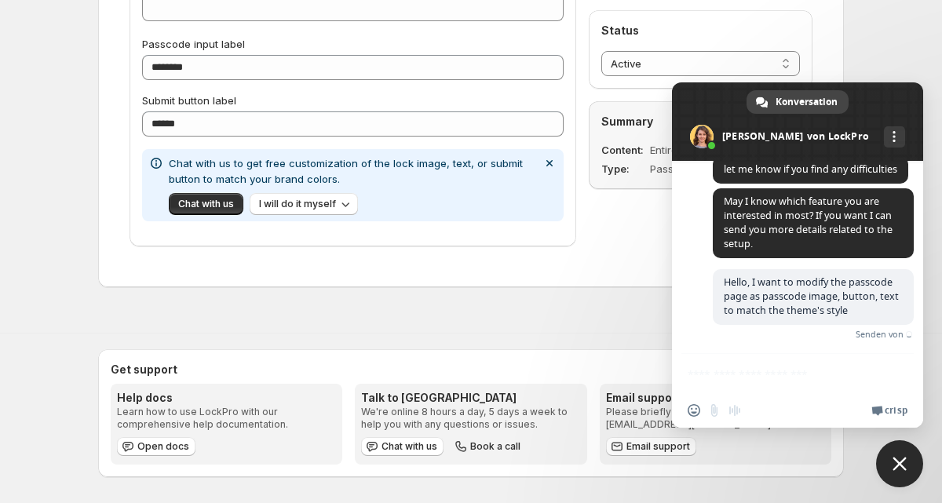
scroll to position [338, 0]
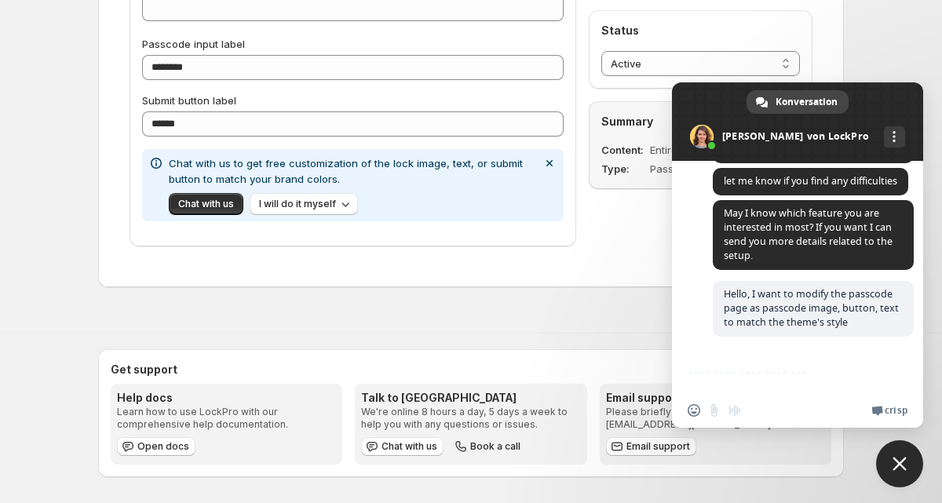
click at [796, 390] on div "Offline-Netzwerk. [GEOGRAPHIC_DATA] verbinden... Es können vorerst keine Nachri…" at bounding box center [797, 294] width 251 height 267
click at [776, 360] on div "Offline-Netzwerk. [GEOGRAPHIC_DATA] verbinden... Es können vorerst keine Nachri…" at bounding box center [797, 294] width 251 height 267
click at [738, 390] on div "Offline-Netzwerk. [GEOGRAPHIC_DATA] verbinden... Es können vorerst keine Nachri…" at bounding box center [797, 294] width 251 height 267
click at [740, 382] on div "Offline-Netzwerk. [GEOGRAPHIC_DATA] verbinden... Es können vorerst keine Nachri…" at bounding box center [797, 294] width 251 height 267
click at [748, 192] on span "let me know if you find any difficulties" at bounding box center [811, 181] width 196 height 27
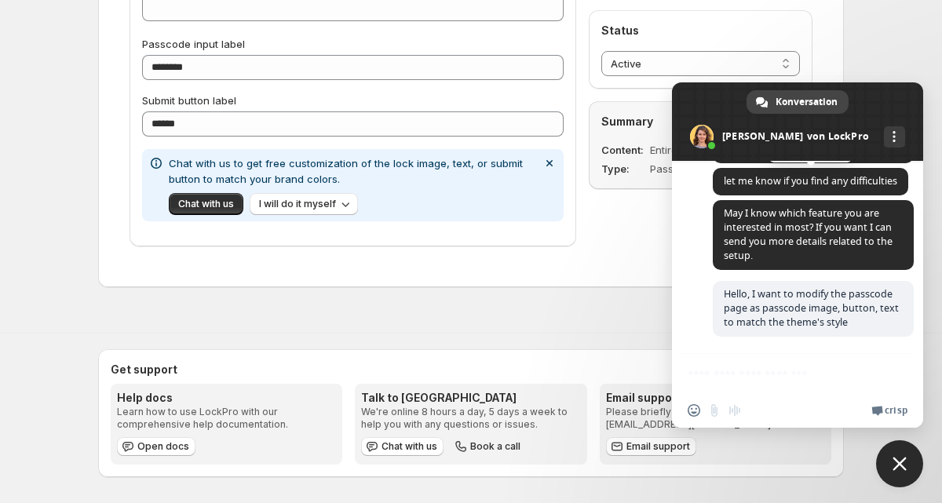
click at [796, 180] on span "let me know if you find any difficulties" at bounding box center [811, 180] width 174 height 13
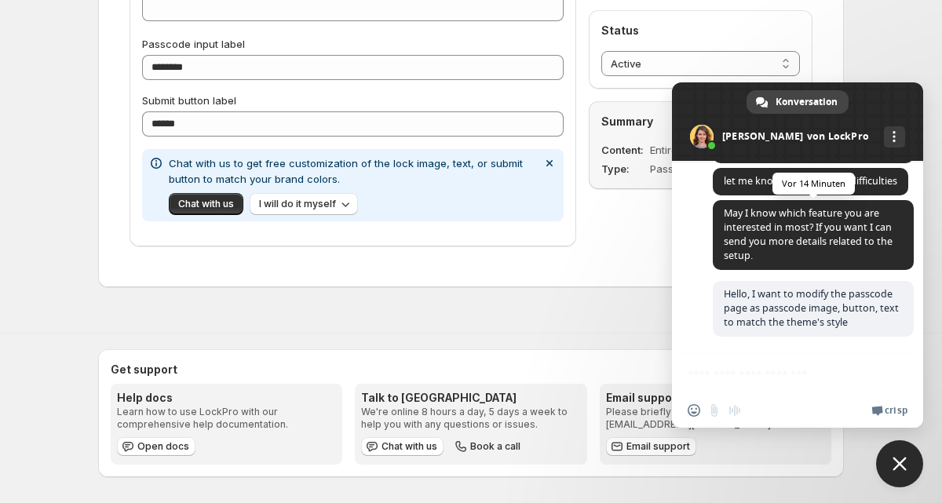
click at [806, 226] on span "May I know which feature you are interested in most? If you want I can send you…" at bounding box center [808, 235] width 169 height 56
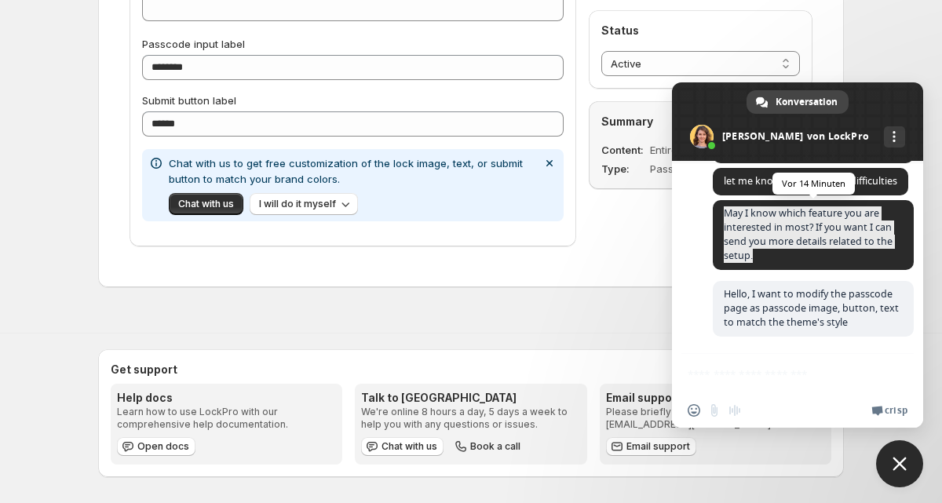
click at [806, 226] on span "May I know which feature you are interested in most? If you want I can send you…" at bounding box center [808, 235] width 169 height 56
click at [814, 278] on div "[PERSON_NAME] I know which feature you are interested in most? If you want I ca…" at bounding box center [813, 240] width 201 height 81
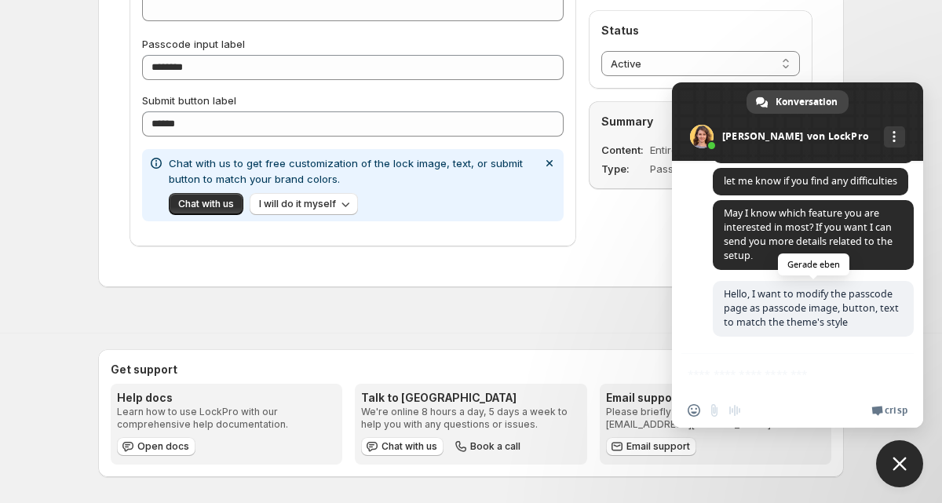
click at [799, 293] on span "Hello, I want to modify the passcode page as passcode image, button, text to ma…" at bounding box center [811, 308] width 175 height 42
click at [758, 386] on div "Offline-Netzwerk. [GEOGRAPHIC_DATA] verbinden... Es können vorerst keine Nachri…" at bounding box center [797, 294] width 251 height 267
click at [884, 140] on link "Mehr Kanäle" at bounding box center [894, 136] width 21 height 21
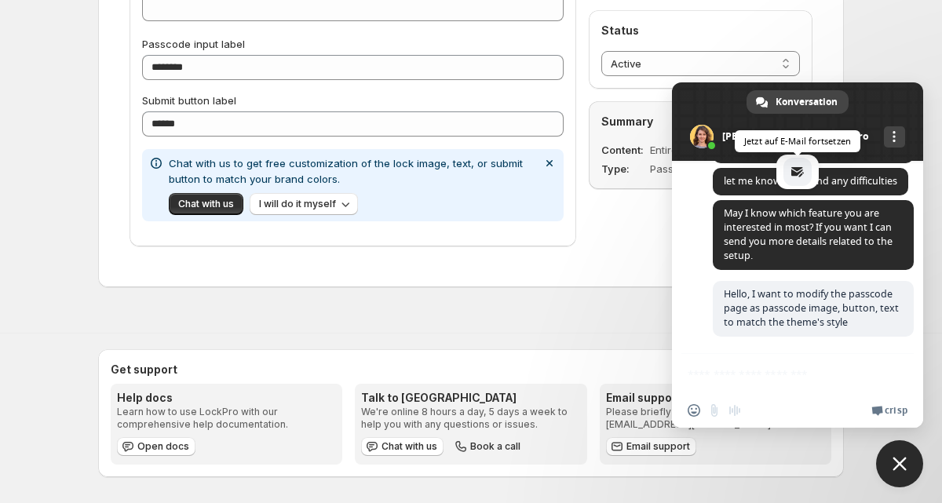
click at [793, 172] on span "email" at bounding box center [798, 172] width 13 height 13
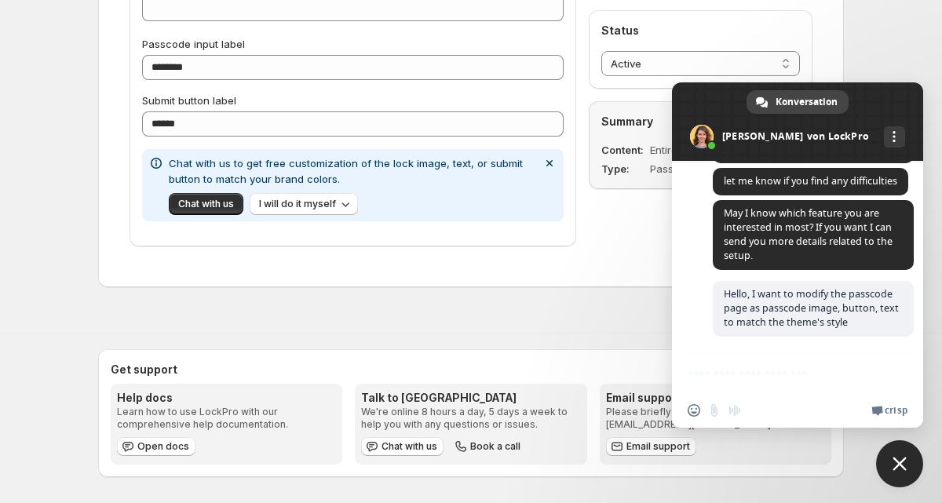
click at [890, 452] on span "Close chat" at bounding box center [899, 464] width 47 height 47
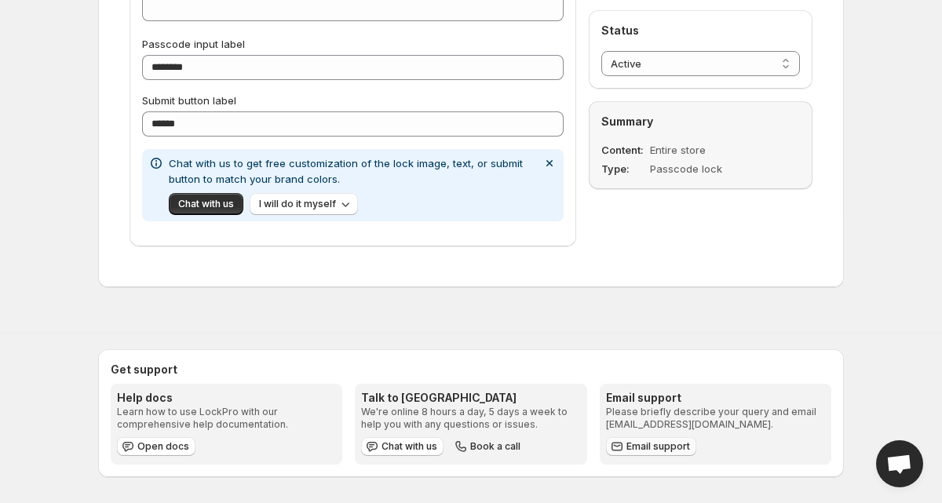
click at [642, 438] on link "Email support" at bounding box center [651, 446] width 90 height 19
